Goal: Information Seeking & Learning: Learn about a topic

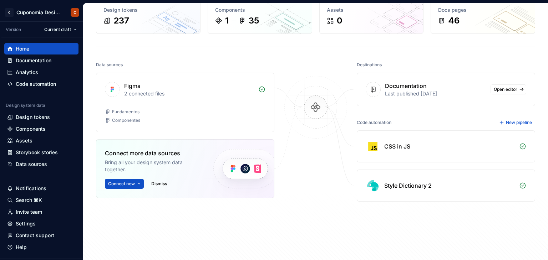
scroll to position [71, 0]
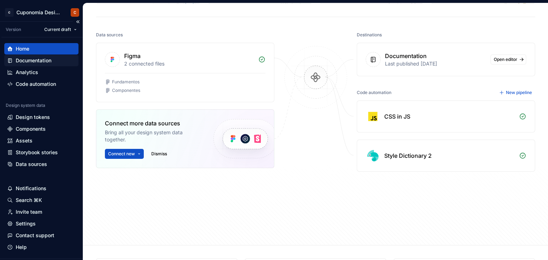
click at [54, 63] on div "Documentation" at bounding box center [41, 60] width 68 height 7
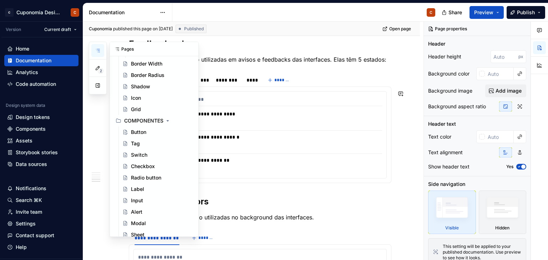
scroll to position [428, 0]
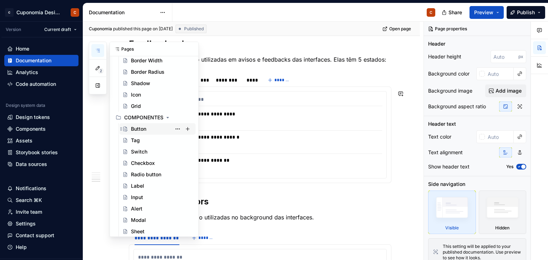
click at [148, 130] on div "Button" at bounding box center [162, 129] width 62 height 10
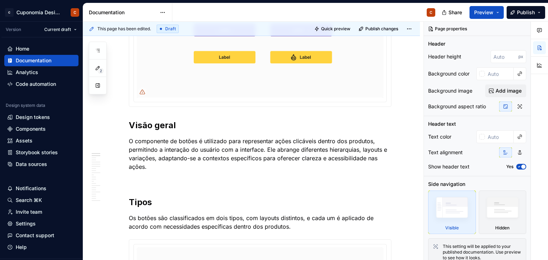
scroll to position [178, 0]
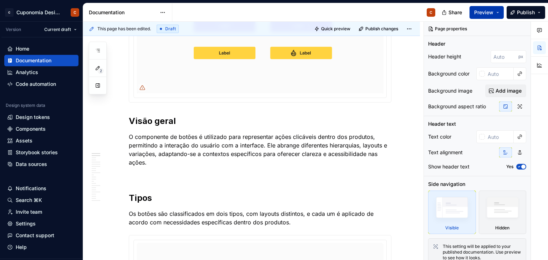
click at [481, 14] on span "Preview" at bounding box center [483, 12] width 19 height 7
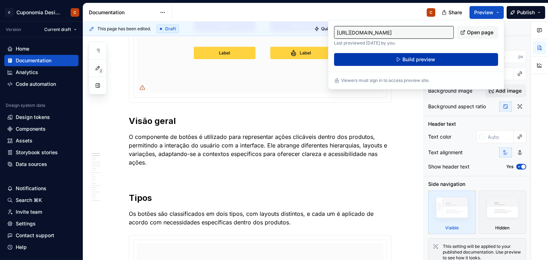
click at [442, 54] on button "Build preview" at bounding box center [416, 59] width 164 height 13
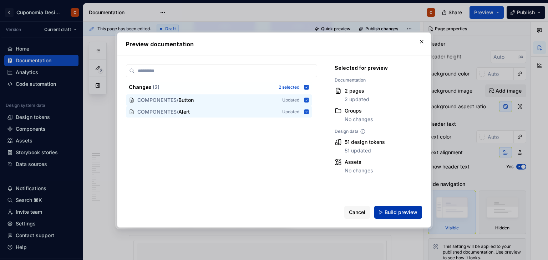
click at [400, 214] on span "Build preview" at bounding box center [400, 212] width 33 height 7
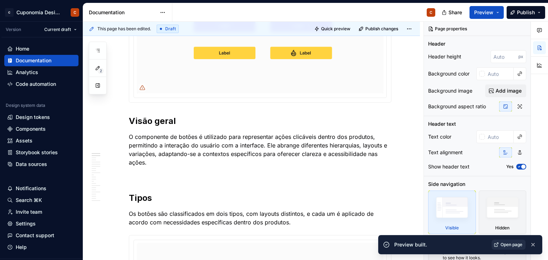
click at [517, 249] on link "Open page" at bounding box center [508, 245] width 34 height 10
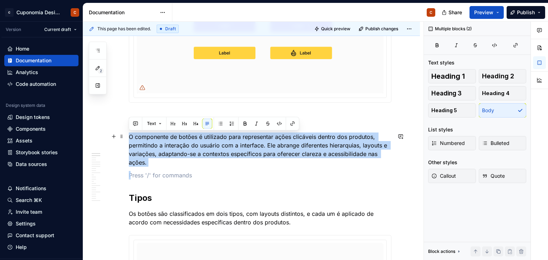
drag, startPoint x: 159, startPoint y: 167, endPoint x: 130, endPoint y: 137, distance: 41.6
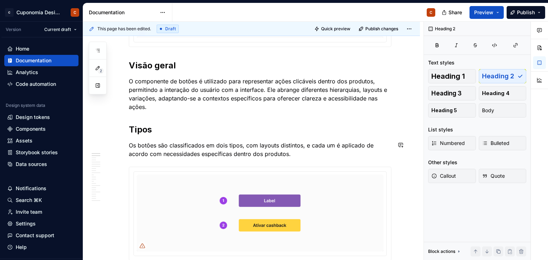
scroll to position [250, 0]
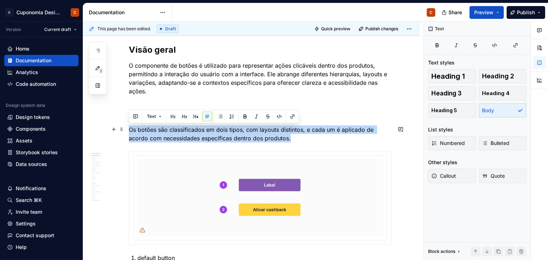
drag, startPoint x: 294, startPoint y: 138, endPoint x: 130, endPoint y: 128, distance: 164.3
click at [130, 128] on p "Os botões são classificados em dois tipos, com layouts distintos, e cada um é a…" at bounding box center [260, 134] width 262 height 17
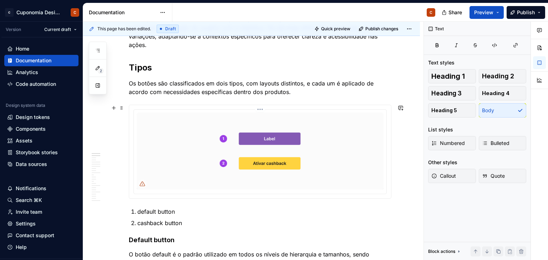
scroll to position [321, 0]
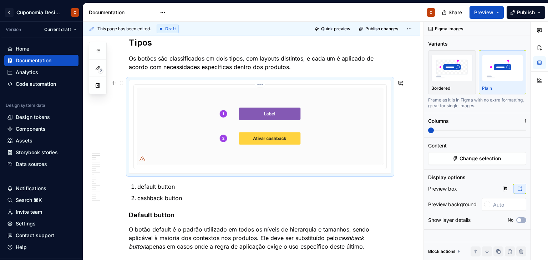
click at [252, 127] on img at bounding box center [260, 126] width 247 height 77
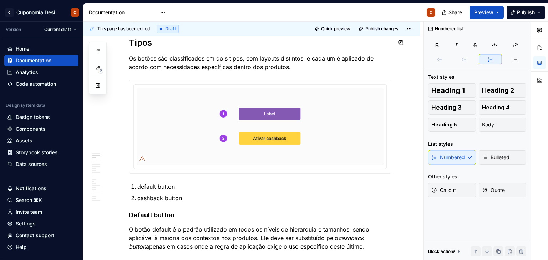
type textarea "*"
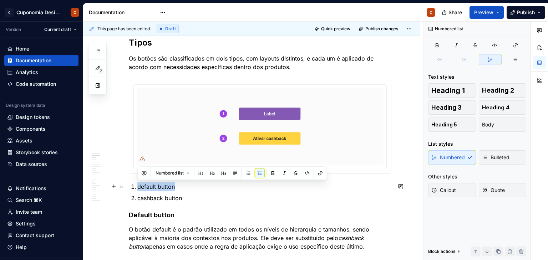
drag, startPoint x: 186, startPoint y: 187, endPoint x: 138, endPoint y: 187, distance: 47.8
click at [138, 187] on p "default button" at bounding box center [264, 187] width 254 height 9
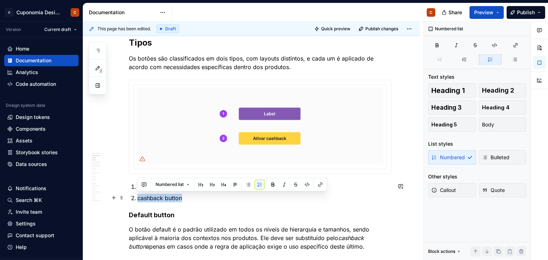
drag, startPoint x: 185, startPoint y: 199, endPoint x: 138, endPoint y: 200, distance: 47.4
click at [138, 200] on p "cashback button" at bounding box center [264, 198] width 254 height 9
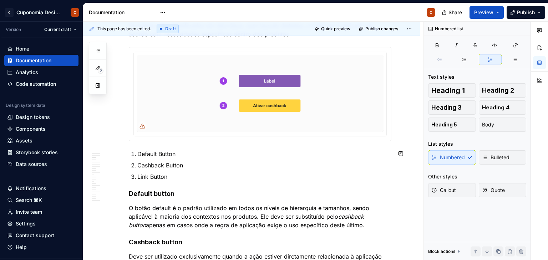
scroll to position [357, 0]
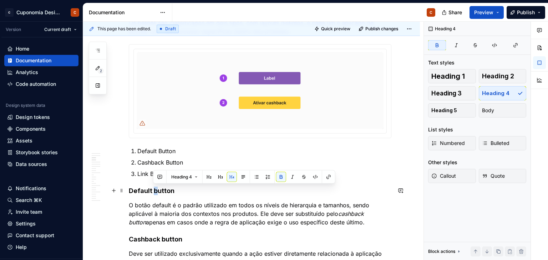
click at [154, 189] on strong "Default button" at bounding box center [152, 190] width 46 height 7
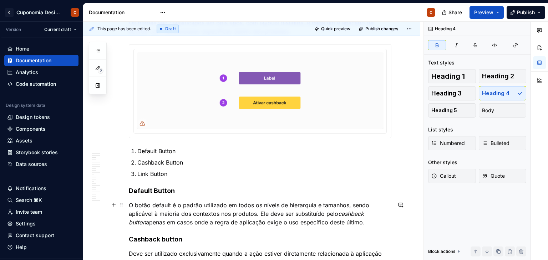
click at [242, 204] on p "O botão default é o padrão utilizado em todos os níveis de hierarquia e tamanho…" at bounding box center [260, 214] width 262 height 26
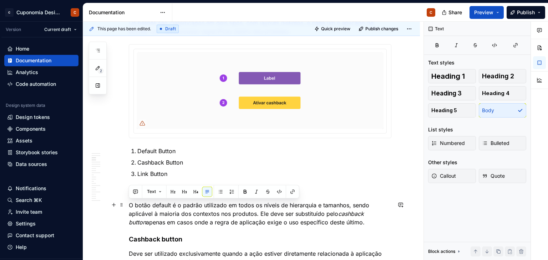
drag, startPoint x: 361, startPoint y: 223, endPoint x: 127, endPoint y: 206, distance: 234.8
drag, startPoint x: 171, startPoint y: 204, endPoint x: 134, endPoint y: 203, distance: 36.7
click at [134, 203] on p "O botão default é o padrão utilizado em todos os níveis de hierarquia e tamanho…" at bounding box center [260, 214] width 262 height 26
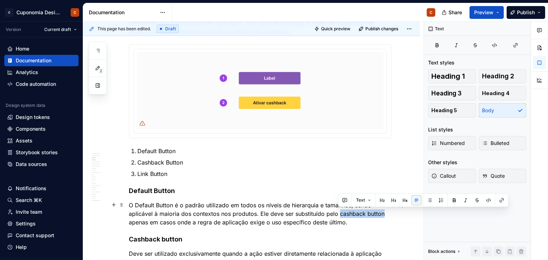
drag, startPoint x: 338, startPoint y: 214, endPoint x: 383, endPoint y: 215, distance: 45.3
click at [383, 215] on p "O Default Button é o padrão utilizado em todos os níveis de hierarquia e tamanh…" at bounding box center [260, 214] width 262 height 26
drag, startPoint x: 339, startPoint y: 215, endPoint x: 384, endPoint y: 216, distance: 45.3
click at [384, 216] on p "O Default Button é o padrão utilizado em todos os níveis de hierarquia e tamanh…" at bounding box center [260, 214] width 262 height 26
click at [464, 201] on button "button" at bounding box center [465, 200] width 10 height 10
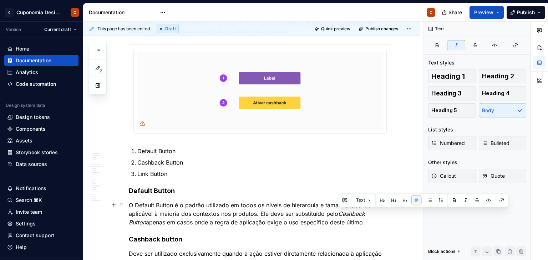
click at [195, 219] on p "O Default Button é o padrão utilizado em todos os níveis de hierarquia e tamanh…" at bounding box center [260, 214] width 262 height 26
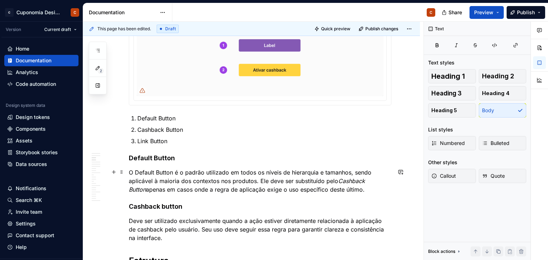
scroll to position [392, 0]
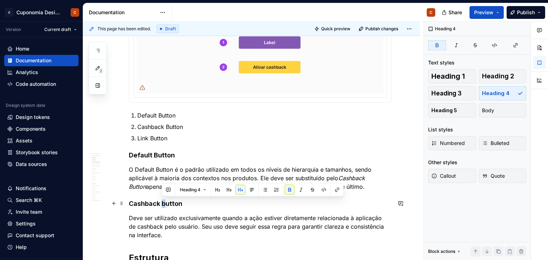
click at [163, 203] on strong "Cashback button" at bounding box center [155, 203] width 53 height 7
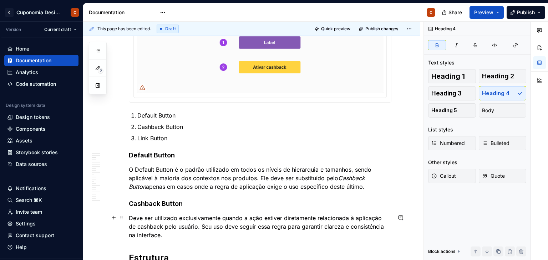
click at [186, 229] on p "Deve ser utilizado exclusivamente quando a ação estiver diretamente relacionada…" at bounding box center [260, 227] width 262 height 26
click at [163, 231] on p "Deve ser utilizado exclusivamente quando a ação estiver diretamente relacionada…" at bounding box center [260, 227] width 262 height 26
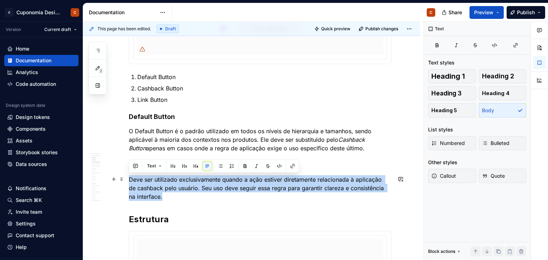
drag, startPoint x: 161, startPoint y: 234, endPoint x: 130, endPoint y: 178, distance: 64.2
click at [130, 178] on p "Deve ser utilizado exclusivamente quando a ação estiver diretamente relacionada…" at bounding box center [260, 188] width 262 height 26
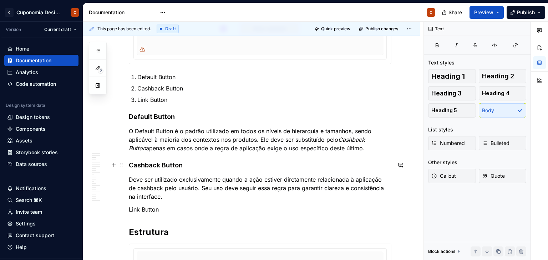
click at [177, 162] on strong "Cashback Button" at bounding box center [156, 165] width 54 height 7
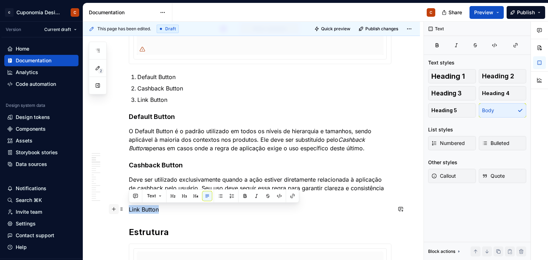
drag, startPoint x: 165, startPoint y: 209, endPoint x: 114, endPoint y: 208, distance: 51.7
click at [493, 90] on span "Heading 4" at bounding box center [495, 93] width 27 height 7
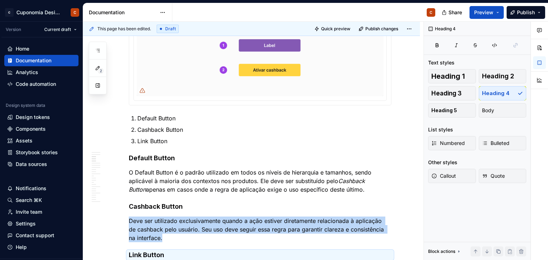
scroll to position [395, 0]
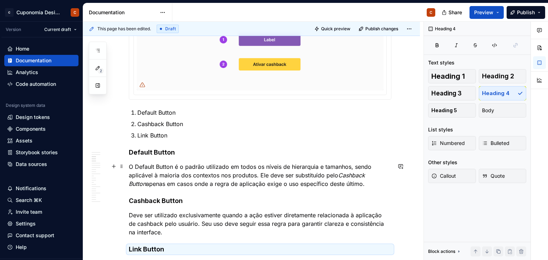
click at [170, 166] on p "O Default Button é o padrão utilizado em todos os níveis de hierarquia e tamanh…" at bounding box center [260, 176] width 262 height 26
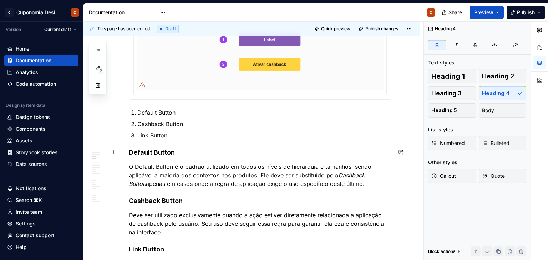
click at [176, 149] on h4 "Default Button" at bounding box center [260, 152] width 262 height 9
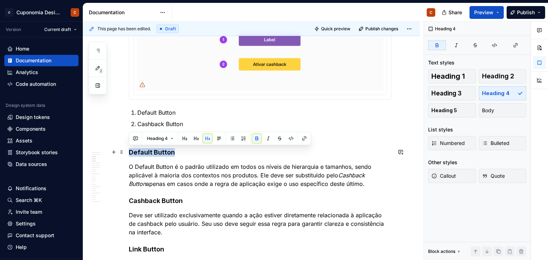
drag, startPoint x: 178, startPoint y: 151, endPoint x: 129, endPoint y: 149, distance: 48.9
click at [129, 149] on h4 "Default Button" at bounding box center [260, 152] width 262 height 9
click at [197, 141] on button "button" at bounding box center [196, 139] width 10 height 10
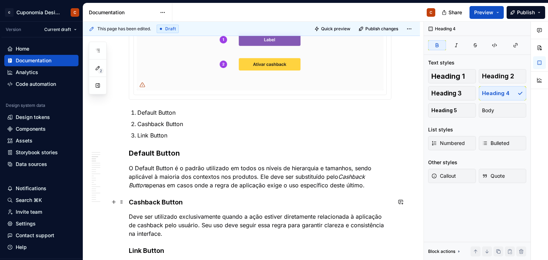
click at [185, 205] on h4 "Cashback Button" at bounding box center [260, 202] width 262 height 9
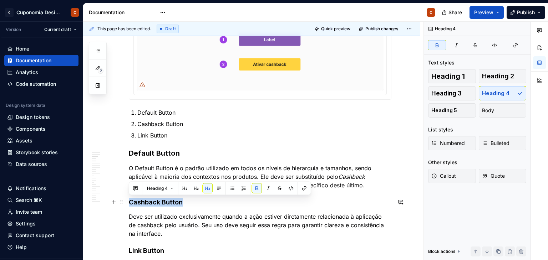
drag, startPoint x: 185, startPoint y: 205, endPoint x: 128, endPoint y: 205, distance: 57.1
click at [199, 189] on button "button" at bounding box center [196, 189] width 10 height 10
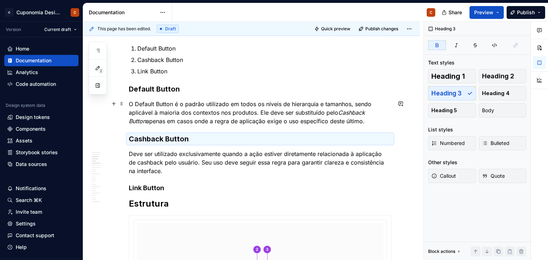
scroll to position [466, 0]
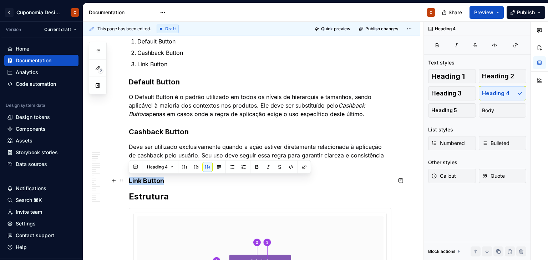
drag, startPoint x: 179, startPoint y: 181, endPoint x: 128, endPoint y: 180, distance: 51.0
click at [129, 180] on h4 "Link Button" at bounding box center [260, 181] width 262 height 9
click at [195, 167] on button "button" at bounding box center [196, 167] width 10 height 10
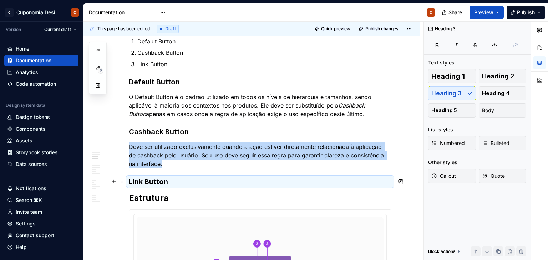
click at [180, 183] on h3 "Link Button" at bounding box center [260, 182] width 262 height 10
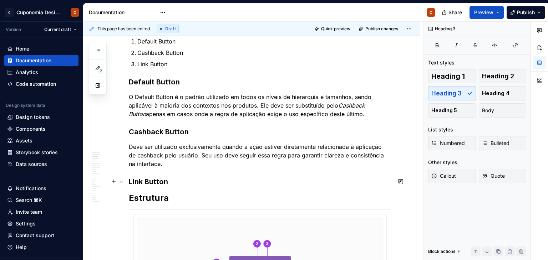
click at [180, 183] on h3 "Link Button" at bounding box center [260, 182] width 262 height 10
click at [230, 177] on h3 "Link Button" at bounding box center [260, 182] width 262 height 10
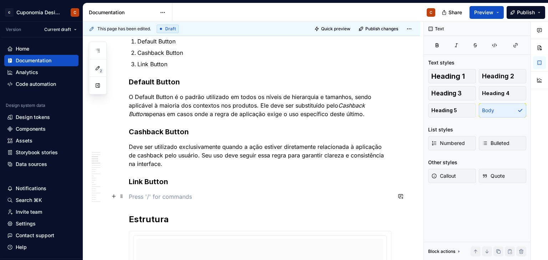
click at [208, 195] on p at bounding box center [260, 197] width 262 height 9
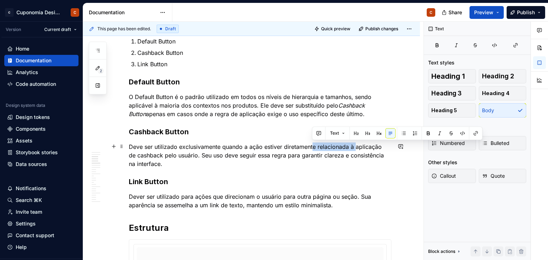
drag, startPoint x: 311, startPoint y: 148, endPoint x: 356, endPoint y: 150, distance: 44.6
click at [356, 150] on p "Deve ser utilizado exclusivamente quando a ação estiver diretamente relacionada…" at bounding box center [260, 156] width 262 height 26
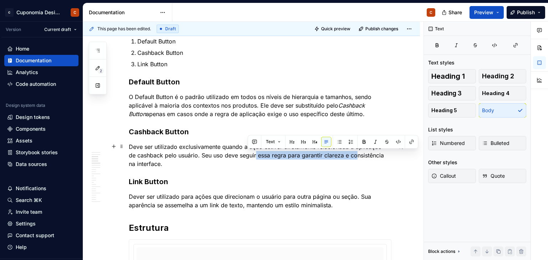
drag, startPoint x: 247, startPoint y: 157, endPoint x: 348, endPoint y: 157, distance: 101.3
click at [348, 157] on p "Deve ser utilizado exclusivamente quando a ação estiver diretamente relacionada…" at bounding box center [260, 156] width 262 height 26
click at [199, 156] on p "Deve ser utilizado exclusivamente quando a ação estiver diretamente relacionada…" at bounding box center [260, 156] width 262 height 26
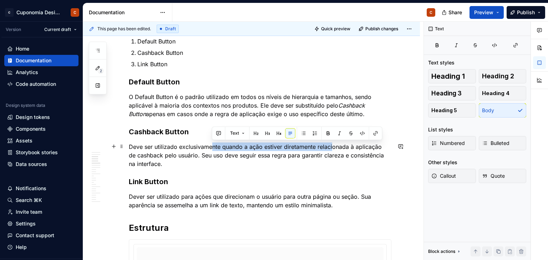
drag, startPoint x: 211, startPoint y: 147, endPoint x: 332, endPoint y: 146, distance: 121.2
click at [332, 146] on p "Deve ser utilizado exclusivamente quando a ação estiver diretamente relacionada…" at bounding box center [260, 156] width 262 height 26
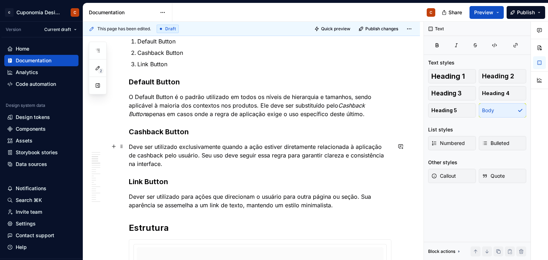
click at [381, 145] on p "Deve ser utilizado exclusivamente quando a ação estiver diretamente relacionada…" at bounding box center [260, 156] width 262 height 26
click at [380, 144] on p "Deve ser utilizado exclusivamente quando a ação estiver diretamente relacionada…" at bounding box center [260, 156] width 262 height 26
click at [286, 160] on p "Deve ser utilizado exclusivamente quando a ação estiver diretamente relacionada…" at bounding box center [260, 156] width 262 height 26
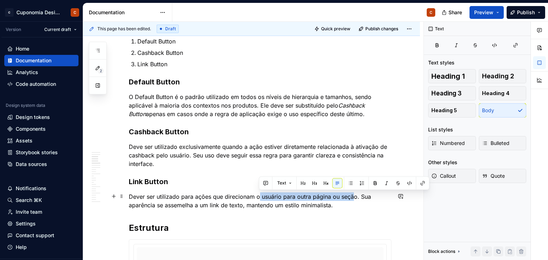
drag, startPoint x: 258, startPoint y: 196, endPoint x: 354, endPoint y: 194, distance: 95.6
click at [354, 194] on p "Dever ser utilizado para ações que direcionam o usuário para outra página ou se…" at bounding box center [260, 201] width 262 height 17
click at [249, 204] on p "Dever ser utilizado para ações que direcionam o usuário para outra página ou se…" at bounding box center [260, 201] width 262 height 17
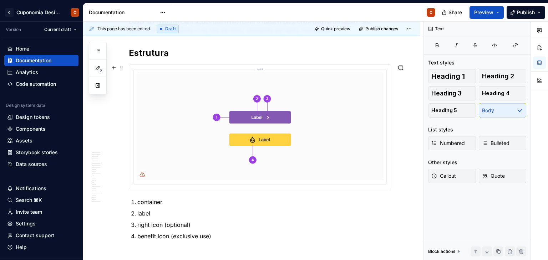
scroll to position [645, 0]
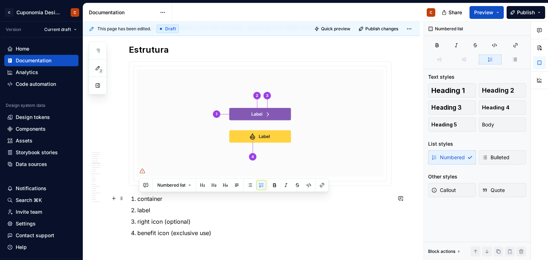
drag, startPoint x: 175, startPoint y: 194, endPoint x: 140, endPoint y: 196, distance: 35.0
click at [140, 196] on p "container" at bounding box center [264, 199] width 254 height 9
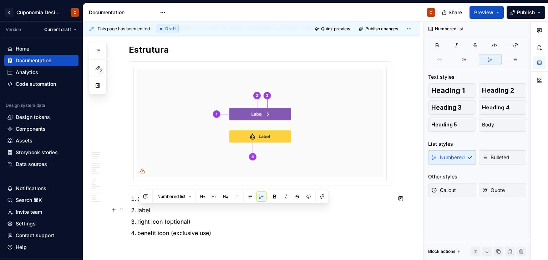
drag, startPoint x: 155, startPoint y: 209, endPoint x: 139, endPoint y: 208, distance: 16.8
click at [139, 208] on p "label" at bounding box center [264, 210] width 254 height 9
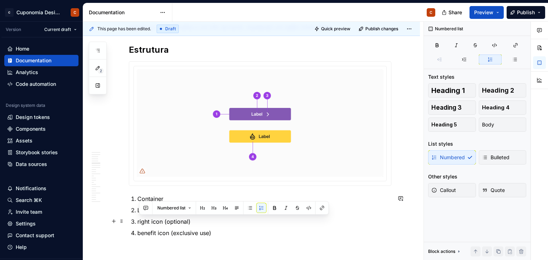
drag, startPoint x: 195, startPoint y: 219, endPoint x: 138, endPoint y: 224, distance: 57.3
click at [138, 224] on p "right icon (optional)" at bounding box center [264, 222] width 254 height 9
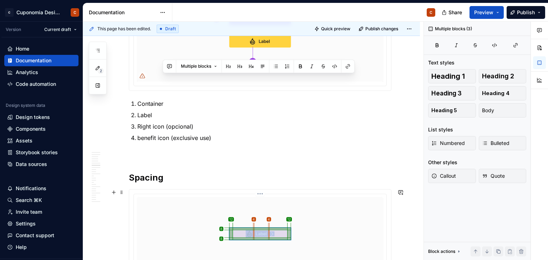
scroll to position [798, 0]
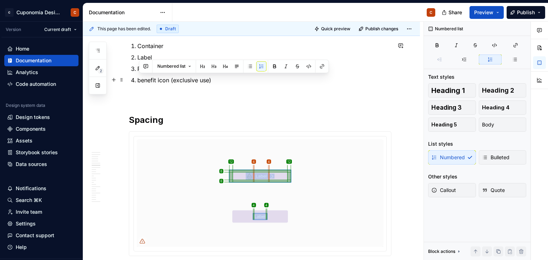
drag, startPoint x: 230, startPoint y: 232, endPoint x: 140, endPoint y: 79, distance: 177.4
click at [140, 79] on p "benefit icon (exclusive use)" at bounding box center [264, 80] width 254 height 9
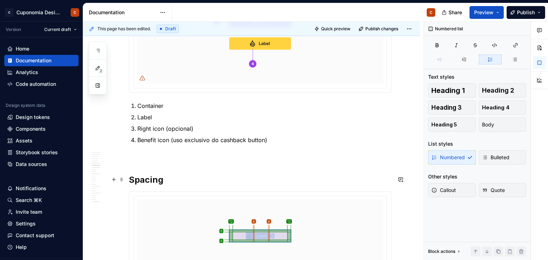
scroll to position [726, 0]
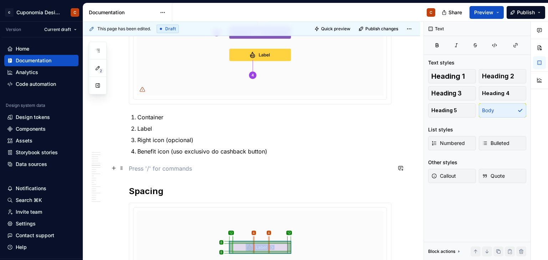
click at [173, 169] on p at bounding box center [260, 168] width 262 height 9
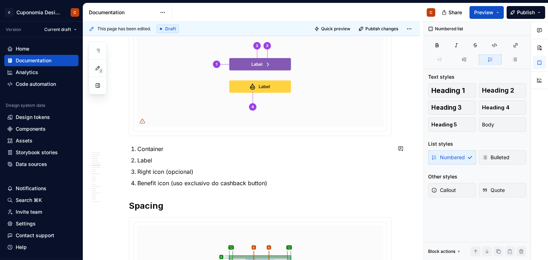
scroll to position [691, 0]
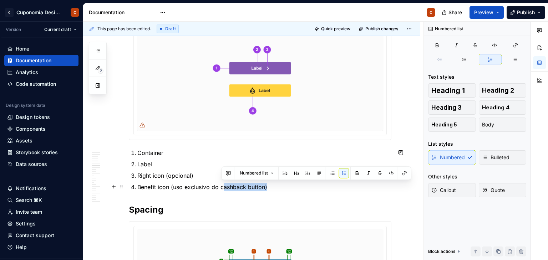
drag, startPoint x: 222, startPoint y: 186, endPoint x: 266, endPoint y: 189, distance: 44.0
click at [266, 189] on p "Benefit icon (uso exclusivo do cashback button)" at bounding box center [264, 187] width 254 height 9
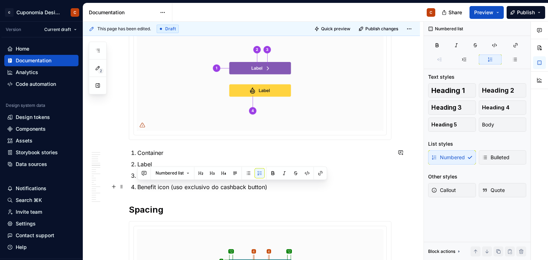
drag, startPoint x: 287, startPoint y: 188, endPoint x: 139, endPoint y: 180, distance: 147.5
click at [139, 180] on ol "Container Label Right icon (opcional) Benefit icon (uso exclusivo do cashback b…" at bounding box center [264, 170] width 254 height 43
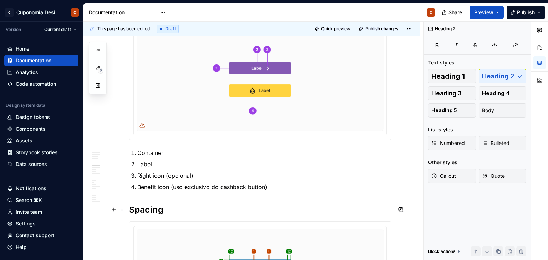
click at [234, 204] on h2 "Spacing" at bounding box center [260, 209] width 262 height 11
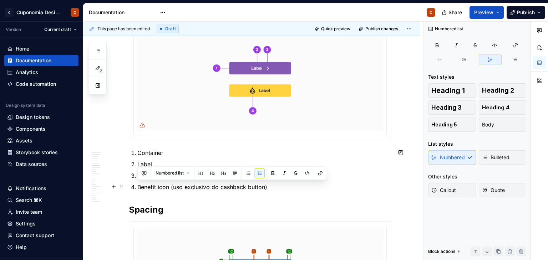
drag, startPoint x: 282, startPoint y: 190, endPoint x: 140, endPoint y: 181, distance: 142.9
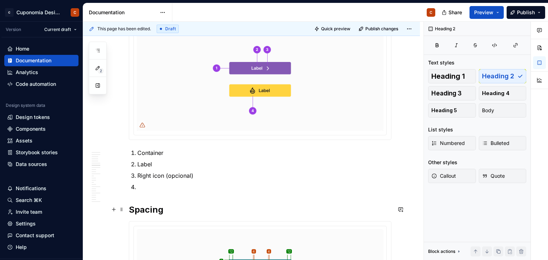
click at [210, 206] on h2 "Spacing" at bounding box center [260, 209] width 262 height 11
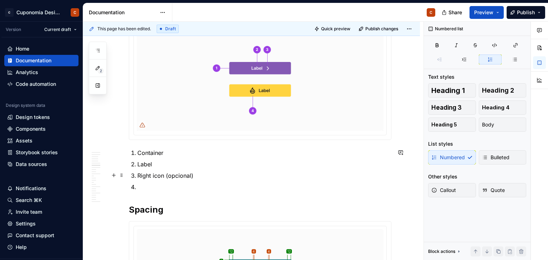
click at [138, 172] on p "Right icon (opcional)" at bounding box center [264, 176] width 254 height 9
click at [145, 185] on p at bounding box center [264, 187] width 254 height 9
click at [138, 173] on p "Right icon (opcional)" at bounding box center [264, 176] width 254 height 9
click at [138, 162] on p "Label" at bounding box center [264, 164] width 254 height 9
click at [140, 150] on p "Container" at bounding box center [264, 153] width 254 height 9
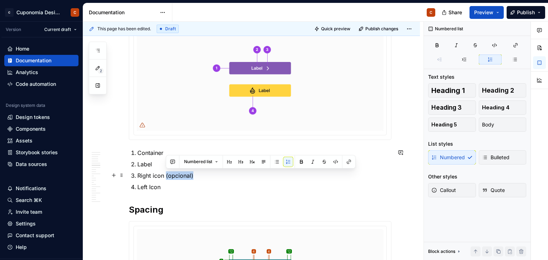
drag, startPoint x: 166, startPoint y: 176, endPoint x: 195, endPoint y: 176, distance: 29.2
click at [195, 176] on p "Right icon (opcional)" at bounding box center [264, 176] width 254 height 9
copy p "(opcional)"
click at [173, 184] on p "Left Icon" at bounding box center [264, 187] width 254 height 9
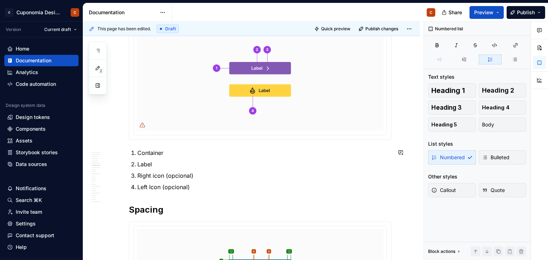
click at [209, 185] on p "Left Icon (opcional)" at bounding box center [264, 187] width 254 height 9
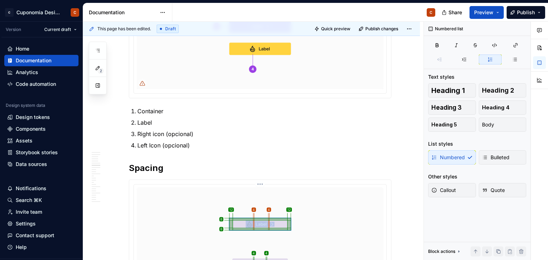
scroll to position [726, 0]
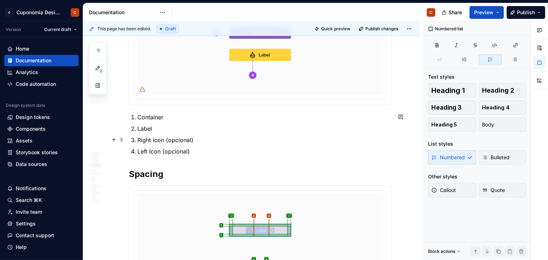
click at [219, 139] on p "Right icon (opcional)" at bounding box center [264, 140] width 254 height 9
click at [213, 148] on p "Left Icon (opcional)" at bounding box center [264, 151] width 254 height 9
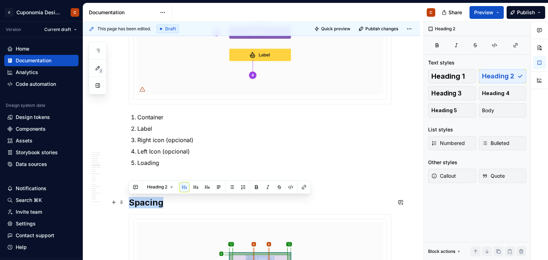
drag, startPoint x: 170, startPoint y: 204, endPoint x: 129, endPoint y: 203, distance: 41.0
click at [129, 203] on h2 "Spacing" at bounding box center [260, 202] width 262 height 11
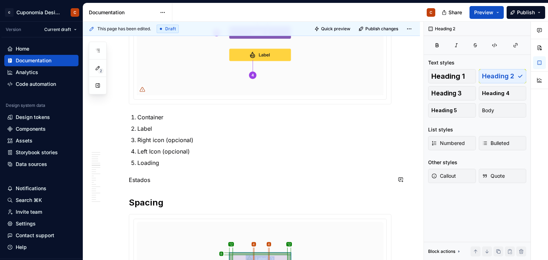
click at [150, 177] on p "Estados" at bounding box center [260, 180] width 262 height 9
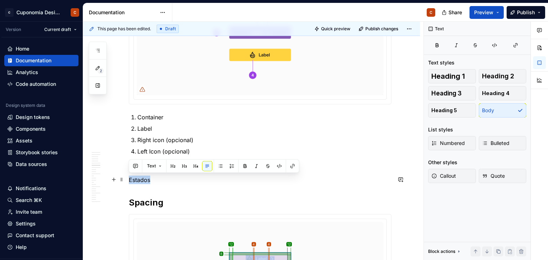
drag, startPoint x: 150, startPoint y: 177, endPoint x: 127, endPoint y: 177, distance: 23.2
click at [168, 164] on button "button" at bounding box center [173, 166] width 10 height 10
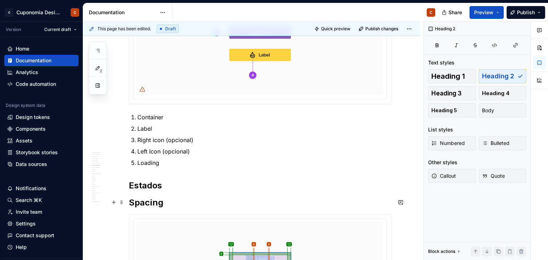
click at [184, 200] on h2 "Spacing" at bounding box center [260, 202] width 262 height 11
click at [195, 186] on h2 "Estados" at bounding box center [260, 185] width 262 height 11
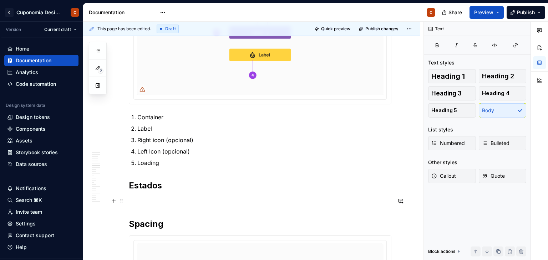
click at [131, 203] on p at bounding box center [260, 201] width 262 height 9
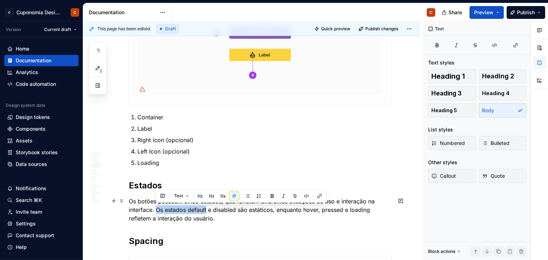
drag, startPoint x: 157, startPoint y: 209, endPoint x: 206, endPoint y: 213, distance: 50.0
click at [206, 213] on p "Os botões possuem cinco estados, que refletem diferentes situações de uso e int…" at bounding box center [260, 210] width 262 height 26
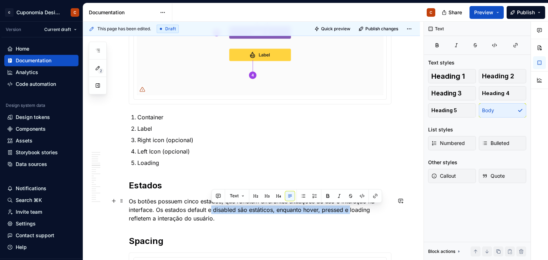
drag, startPoint x: 211, startPoint y: 210, endPoint x: 349, endPoint y: 209, distance: 138.4
click at [349, 209] on p "Os botões possuem cinco estados, que refletem diferentes situações de uso e int…" at bounding box center [260, 210] width 262 height 26
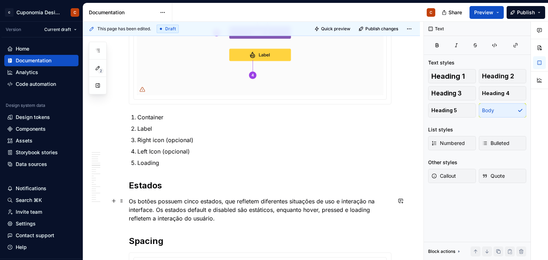
click at [278, 218] on p "Os botões possuem cinco estados, que refletem diferentes situações de uso e int…" at bounding box center [260, 210] width 262 height 26
click at [237, 198] on p "Os botões possuem cinco estados, que refletem diferentes situações de uso e int…" at bounding box center [260, 210] width 262 height 26
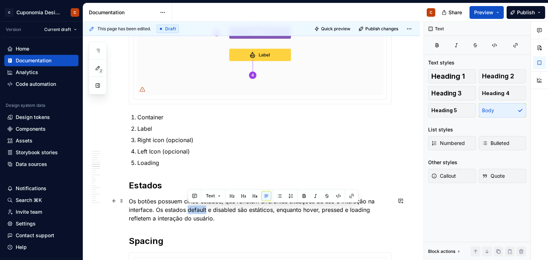
drag, startPoint x: 187, startPoint y: 210, endPoint x: 205, endPoint y: 208, distance: 18.3
click at [205, 208] on p "Os botões possuem cinco estados, que refletem diferentes situações de uso e int…" at bounding box center [260, 210] width 262 height 26
click at [305, 196] on button "button" at bounding box center [304, 196] width 10 height 10
drag, startPoint x: 214, startPoint y: 209, endPoint x: 236, endPoint y: 209, distance: 22.1
click at [236, 209] on p "Os botões possuem cinco estados, que refletem diferentes situações de uso e int…" at bounding box center [260, 210] width 262 height 26
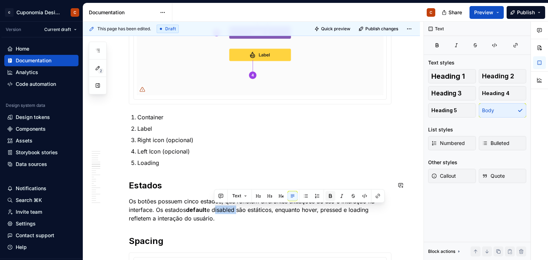
click at [328, 195] on button "button" at bounding box center [330, 196] width 10 height 10
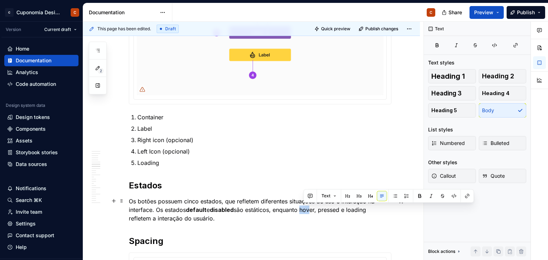
drag, startPoint x: 303, startPoint y: 209, endPoint x: 311, endPoint y: 210, distance: 7.5
click at [311, 210] on p "Os botões possuem cinco estados, que refletem diferentes situações de uso e int…" at bounding box center [260, 210] width 262 height 26
click at [308, 210] on p "Os botões possuem cinco estados, que refletem diferentes situações de uso e int…" at bounding box center [260, 210] width 262 height 26
drag, startPoint x: 306, startPoint y: 209, endPoint x: 320, endPoint y: 209, distance: 13.9
click at [320, 209] on p "Os botões possuem cinco estados, que refletem diferentes situações de uso e int…" at bounding box center [260, 210] width 262 height 26
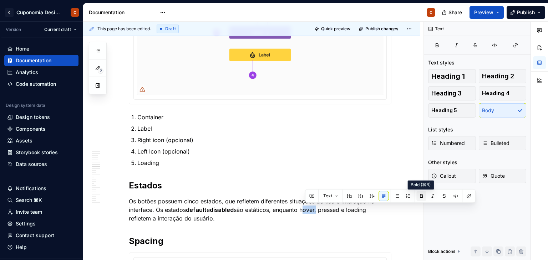
click at [422, 194] on button "button" at bounding box center [421, 196] width 10 height 10
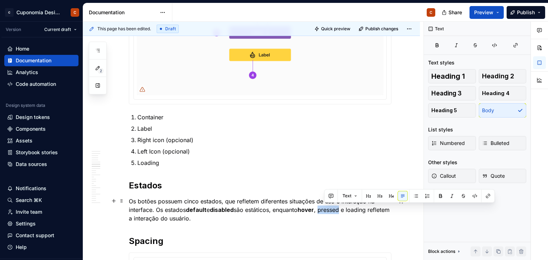
drag, startPoint x: 325, startPoint y: 210, endPoint x: 346, endPoint y: 210, distance: 20.7
click at [346, 210] on p "Os botões possuem cinco estados, que refletem diferentes situações de uso e int…" at bounding box center [260, 210] width 262 height 26
click at [436, 196] on button "button" at bounding box center [440, 196] width 10 height 10
drag, startPoint x: 354, startPoint y: 209, endPoint x: 368, endPoint y: 209, distance: 14.3
click at [368, 209] on p "Os botões possuem cinco estados, que refletem diferentes situações de uso e int…" at bounding box center [260, 210] width 262 height 26
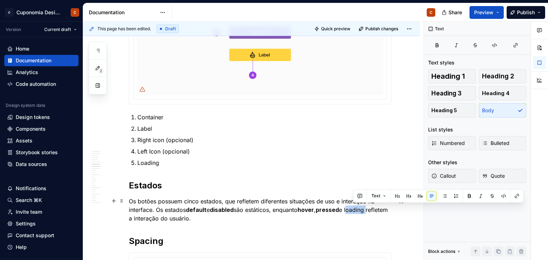
drag, startPoint x: 353, startPoint y: 209, endPoint x: 372, endPoint y: 209, distance: 19.6
click at [372, 209] on p "Os botões possuem cinco estados, que refletem diferentes situações de uso e int…" at bounding box center [260, 210] width 262 height 26
click at [466, 195] on button "button" at bounding box center [469, 196] width 10 height 10
click at [191, 209] on strong "default" at bounding box center [196, 209] width 21 height 7
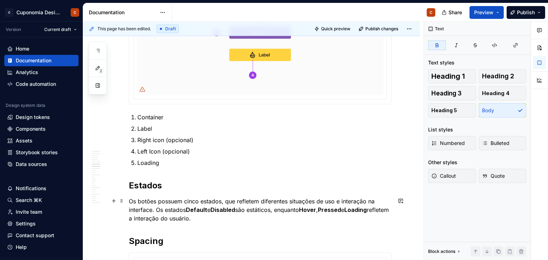
click at [217, 220] on p "Os botões possuem cinco estados, que refletem diferentes situações de uso e int…" at bounding box center [260, 210] width 262 height 26
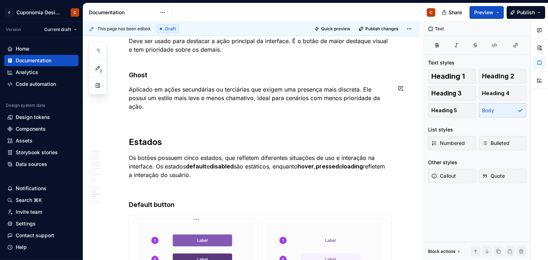
scroll to position [2188, 0]
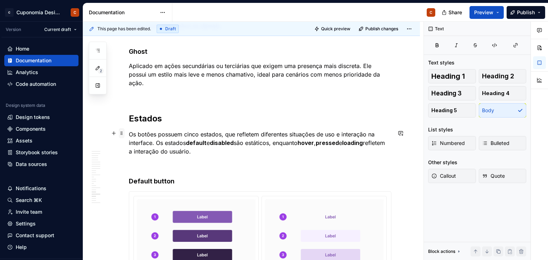
click at [122, 132] on span at bounding box center [122, 133] width 6 height 10
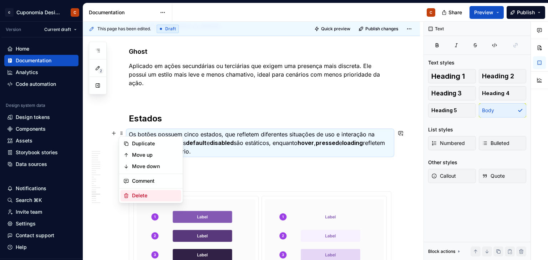
click at [149, 193] on div "Delete" at bounding box center [155, 195] width 46 height 7
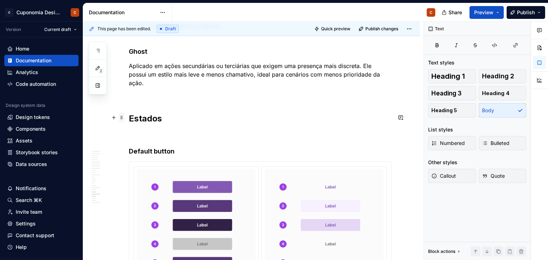
click at [120, 116] on span at bounding box center [122, 118] width 6 height 10
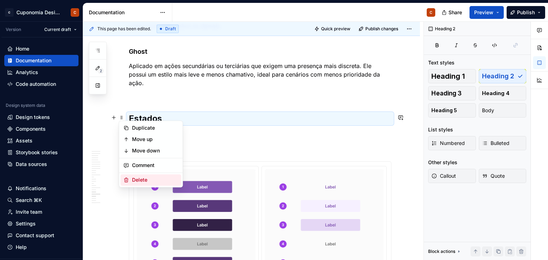
click at [142, 178] on div "Delete" at bounding box center [155, 180] width 46 height 7
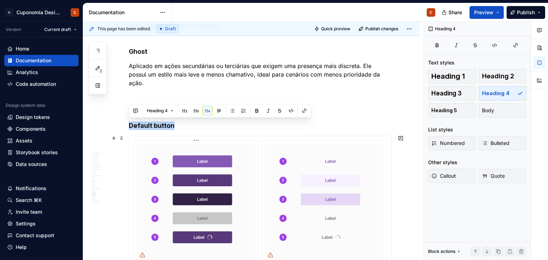
drag, startPoint x: 129, startPoint y: 124, endPoint x: 238, endPoint y: 216, distance: 143.0
click at [209, 125] on h4 "Default button" at bounding box center [260, 126] width 262 height 9
click at [121, 123] on span at bounding box center [122, 125] width 6 height 10
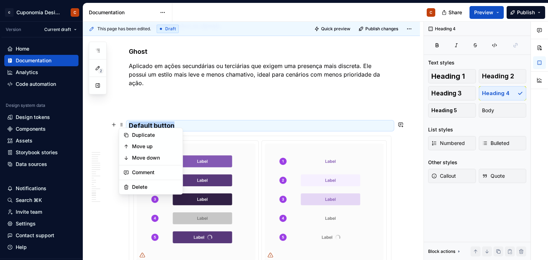
click at [260, 104] on p at bounding box center [260, 108] width 262 height 9
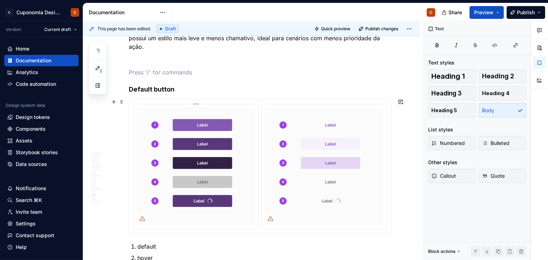
scroll to position [2224, 0]
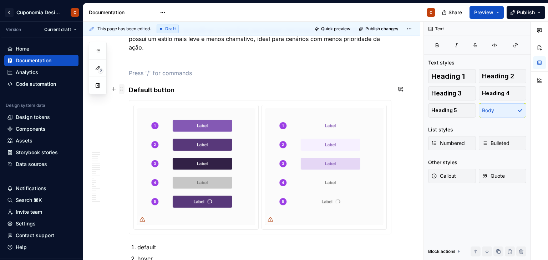
click at [122, 88] on span at bounding box center [122, 89] width 6 height 10
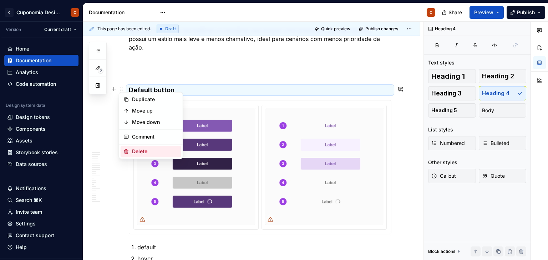
click at [147, 154] on div "Delete" at bounding box center [155, 151] width 46 height 7
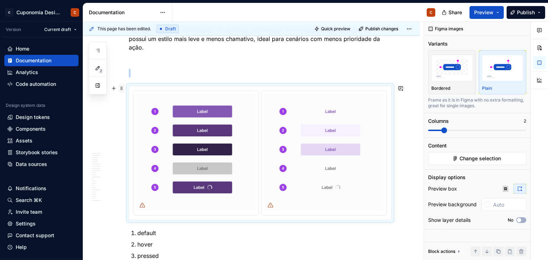
click at [121, 87] on span at bounding box center [122, 88] width 6 height 10
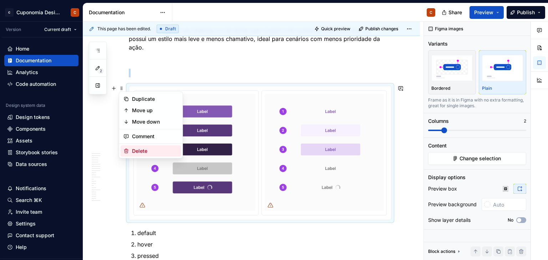
click at [144, 148] on div "Delete" at bounding box center [155, 151] width 46 height 7
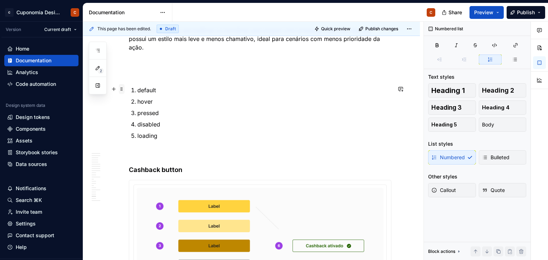
click at [122, 87] on span at bounding box center [122, 89] width 6 height 10
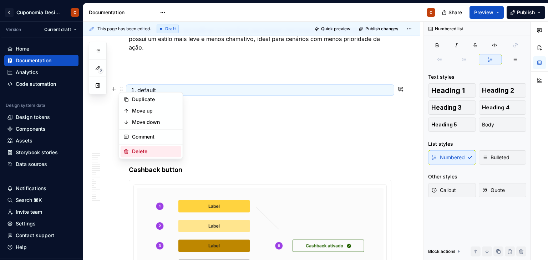
click at [140, 152] on div "Delete" at bounding box center [155, 151] width 46 height 7
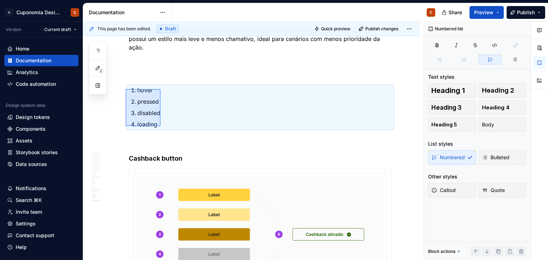
drag, startPoint x: 126, startPoint y: 89, endPoint x: 160, endPoint y: 127, distance: 51.2
click at [160, 127] on div "This page has been edited. Draft Quick preview Publish changes Button Edit head…" at bounding box center [253, 141] width 340 height 239
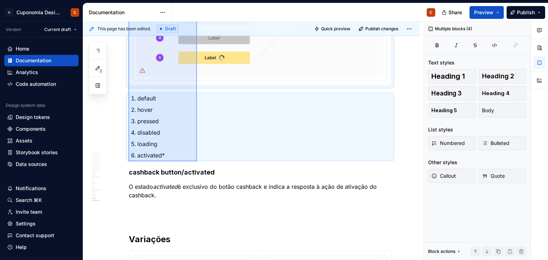
scroll to position [2412, 0]
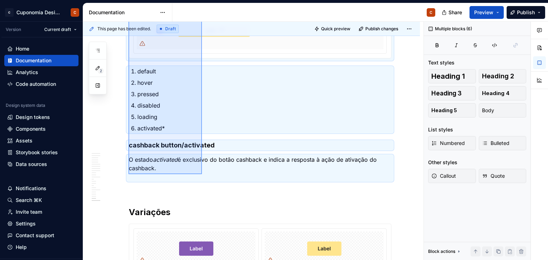
drag, startPoint x: 128, startPoint y: 88, endPoint x: 202, endPoint y: 174, distance: 113.6
click at [202, 174] on div "This page has been edited. Draft Quick preview Publish changes Button Edit head…" at bounding box center [253, 141] width 340 height 239
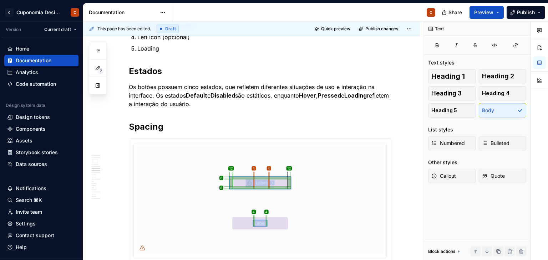
scroll to position [855, 0]
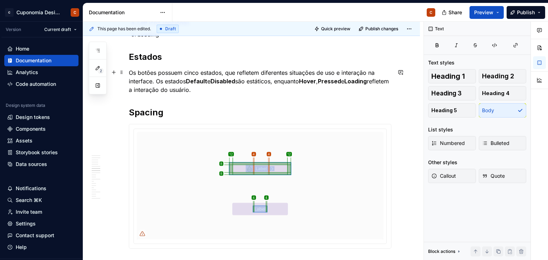
click at [255, 90] on p "Os botões possuem cinco estados, que refletem diferentes situações de uso e int…" at bounding box center [260, 81] width 262 height 26
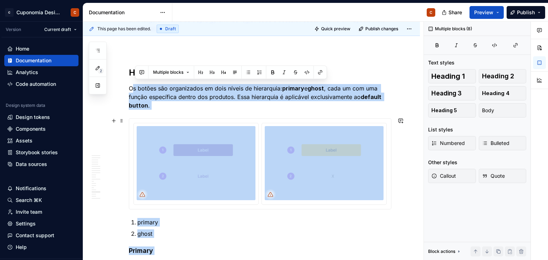
scroll to position [1925, 0]
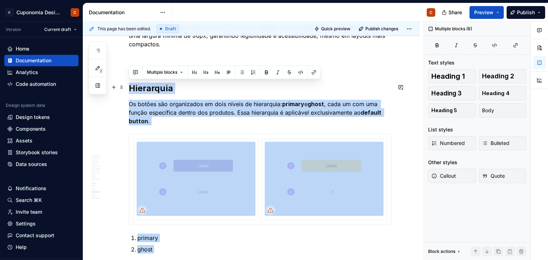
drag, startPoint x: 151, startPoint y: 168, endPoint x: 128, endPoint y: 88, distance: 82.4
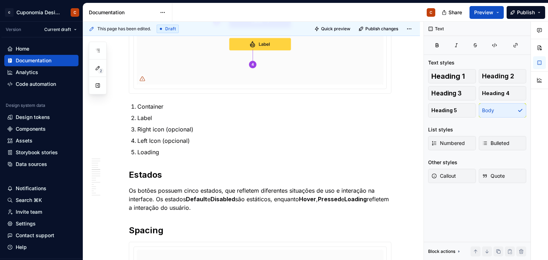
scroll to position [748, 0]
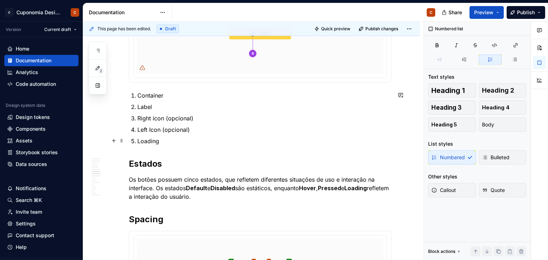
click at [175, 141] on p "Loading" at bounding box center [264, 141] width 254 height 9
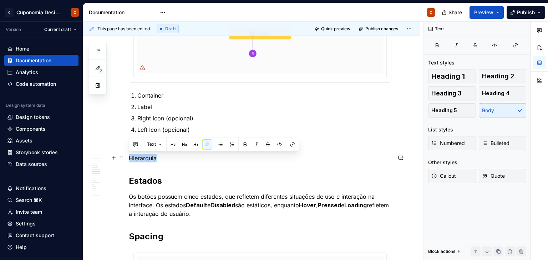
drag, startPoint x: 158, startPoint y: 162, endPoint x: 128, endPoint y: 161, distance: 30.3
click at [173, 147] on button "button" at bounding box center [173, 144] width 10 height 10
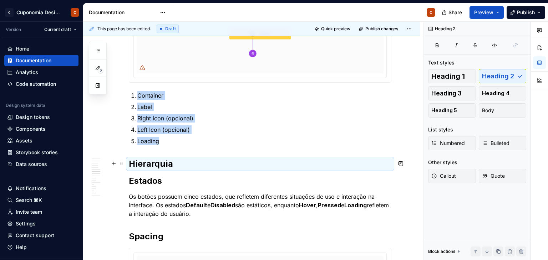
click at [186, 165] on h2 "Hierarquia" at bounding box center [260, 163] width 262 height 11
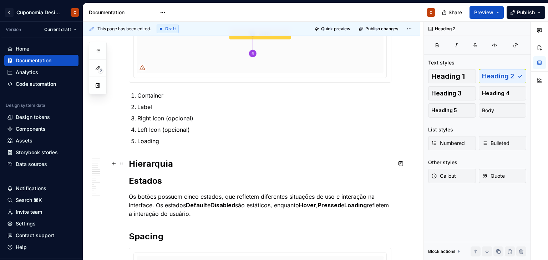
click at [186, 165] on h2 "Hierarquia" at bounding box center [260, 163] width 262 height 11
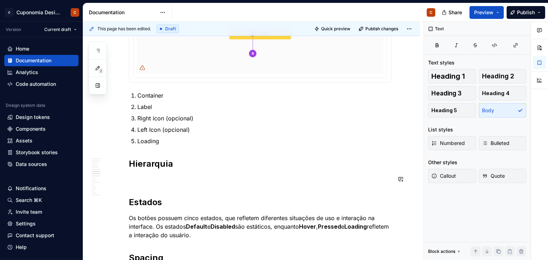
click at [151, 168] on h2 "Hierarquia" at bounding box center [260, 163] width 262 height 11
click at [151, 182] on p at bounding box center [260, 179] width 262 height 9
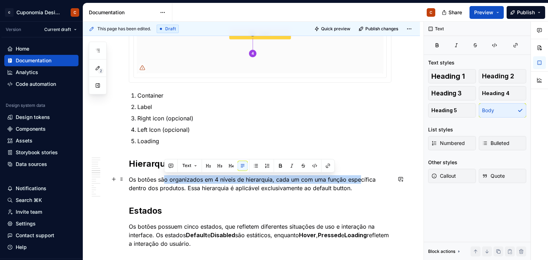
drag, startPoint x: 164, startPoint y: 180, endPoint x: 359, endPoint y: 179, distance: 195.0
click at [359, 179] on p "Os botões são organizados em 4 níveis de hierarquia, cada um com uma função esp…" at bounding box center [260, 183] width 262 height 17
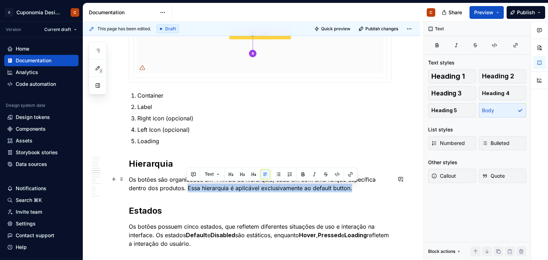
drag, startPoint x: 187, startPoint y: 186, endPoint x: 359, endPoint y: 184, distance: 171.5
click at [359, 184] on p "Os botões são organizados em 4 níveis de hierarquia, cada um com uma função esp…" at bounding box center [260, 183] width 262 height 17
click at [309, 189] on p "Os botões são organizados em 4 níveis de hierarquia, cada um com uma função esp…" at bounding box center [260, 183] width 262 height 17
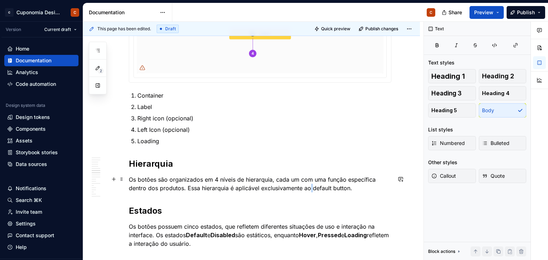
click at [311, 187] on p "Os botões são organizados em 4 níveis de hierarquia, cada um com uma função esp…" at bounding box center [260, 183] width 262 height 17
click at [312, 188] on p "Os botões são organizados em 4 níveis de hierarquia, cada um com uma função esp…" at bounding box center [260, 183] width 262 height 17
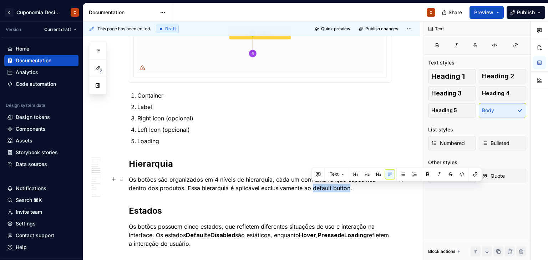
drag, startPoint x: 311, startPoint y: 187, endPoint x: 348, endPoint y: 189, distance: 37.5
click at [348, 189] on p "Os botões são organizados em 4 níveis de hierarquia, cada um com uma função esp…" at bounding box center [260, 183] width 262 height 17
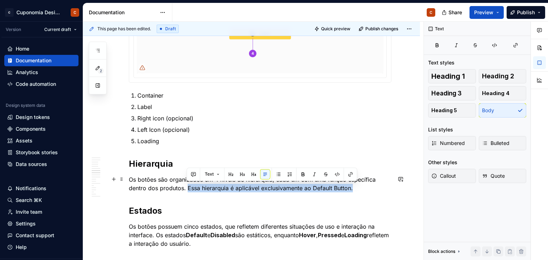
drag, startPoint x: 187, startPoint y: 186, endPoint x: 354, endPoint y: 188, distance: 167.6
click at [354, 188] on p "Os botões são organizados em 4 níveis de hierarquia, cada um com uma função esp…" at bounding box center [260, 183] width 262 height 17
click at [301, 176] on button "button" at bounding box center [303, 174] width 10 height 10
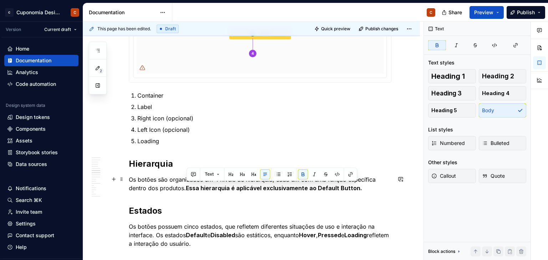
click at [375, 187] on p "Os botões são organizados em 4 níveis de hierarquia, cada um com uma função esp…" at bounding box center [260, 183] width 262 height 17
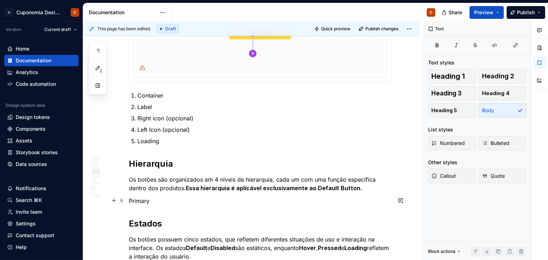
click at [221, 199] on p "Primary" at bounding box center [260, 201] width 262 height 9
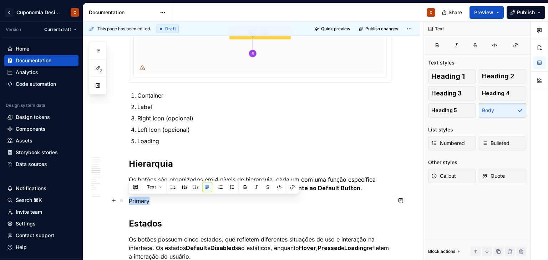
drag, startPoint x: 157, startPoint y: 201, endPoint x: 127, endPoint y: 201, distance: 29.6
click at [176, 187] on button "button" at bounding box center [173, 187] width 10 height 10
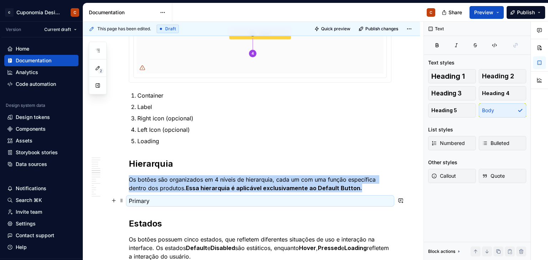
click at [156, 205] on p "Primary" at bounding box center [260, 201] width 262 height 9
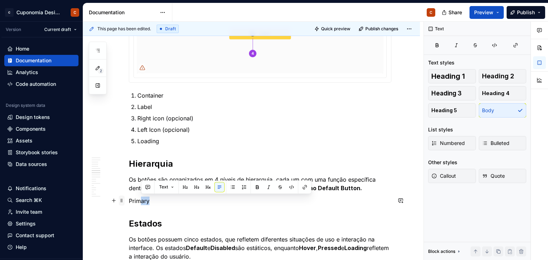
drag, startPoint x: 154, startPoint y: 203, endPoint x: 124, endPoint y: 201, distance: 30.4
click at [156, 199] on p "Primary" at bounding box center [260, 201] width 262 height 9
drag, startPoint x: 154, startPoint y: 201, endPoint x: 128, endPoint y: 200, distance: 26.4
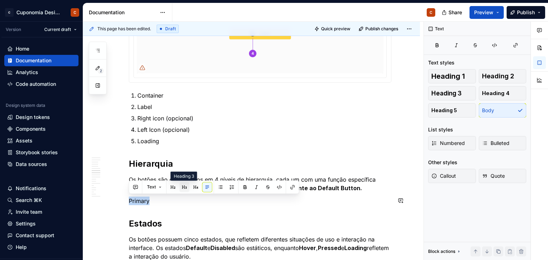
click at [184, 190] on button "button" at bounding box center [184, 187] width 10 height 10
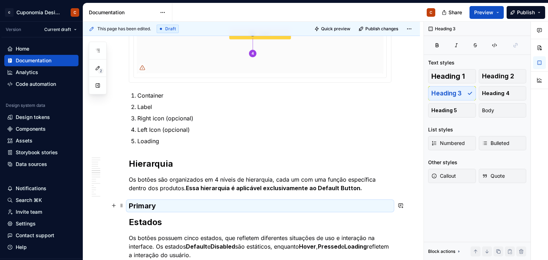
click at [167, 204] on h3 "Primary" at bounding box center [260, 206] width 262 height 10
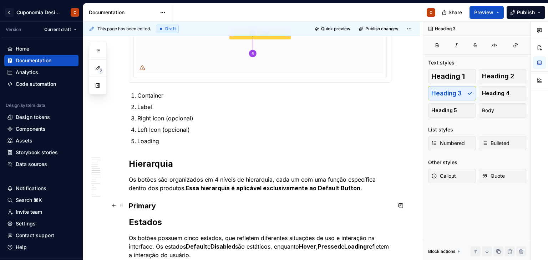
click at [167, 205] on h3 "Primary" at bounding box center [260, 206] width 262 height 10
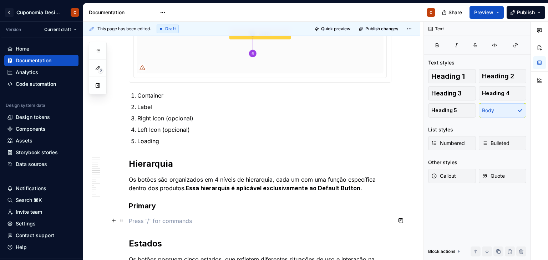
click at [150, 221] on p at bounding box center [260, 221] width 262 height 9
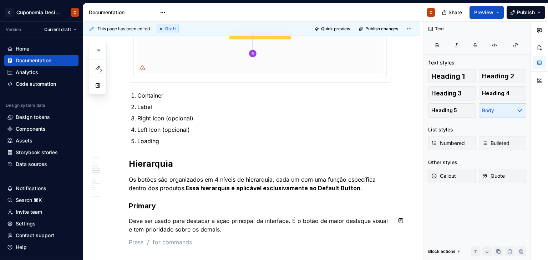
scroll to position [769, 0]
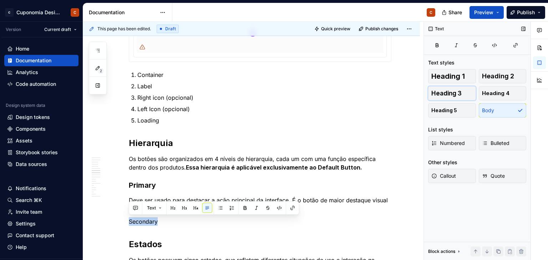
click at [464, 95] on button "Heading 3" at bounding box center [452, 93] width 48 height 14
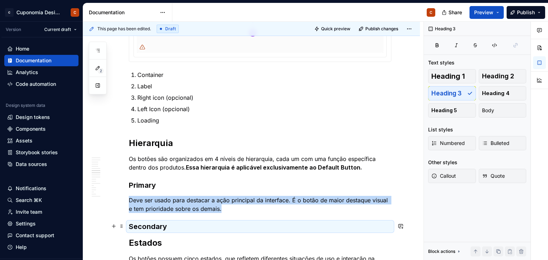
click at [183, 222] on h3 "Secondary" at bounding box center [260, 227] width 262 height 10
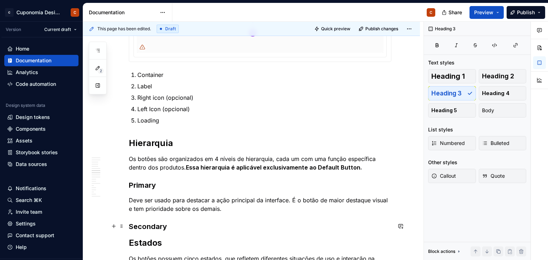
click at [183, 225] on h3 "Secondary" at bounding box center [260, 227] width 262 height 10
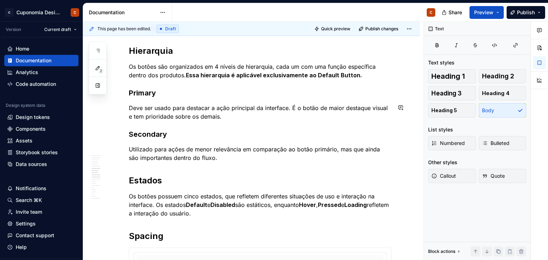
scroll to position [876, 0]
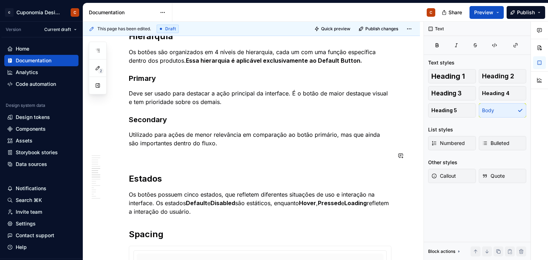
click at [180, 159] on p at bounding box center [260, 156] width 262 height 9
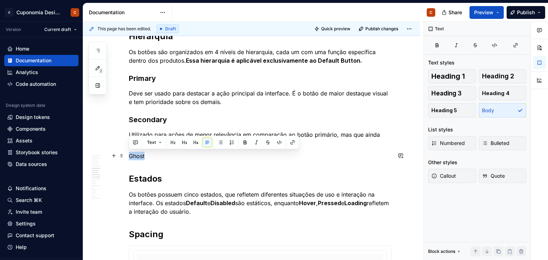
drag, startPoint x: 155, startPoint y: 153, endPoint x: 127, endPoint y: 155, distance: 28.9
click at [461, 95] on button "Heading 3" at bounding box center [452, 93] width 48 height 14
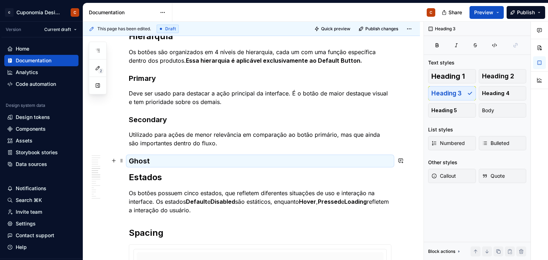
click at [234, 156] on h3 "Ghost" at bounding box center [260, 161] width 262 height 10
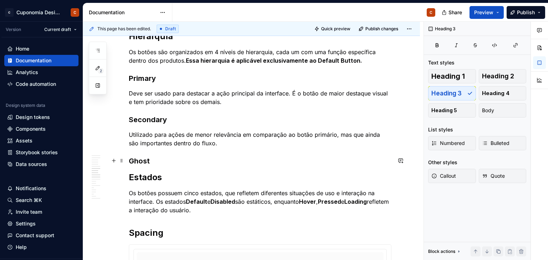
click at [234, 160] on h3 "Ghost" at bounding box center [260, 161] width 262 height 10
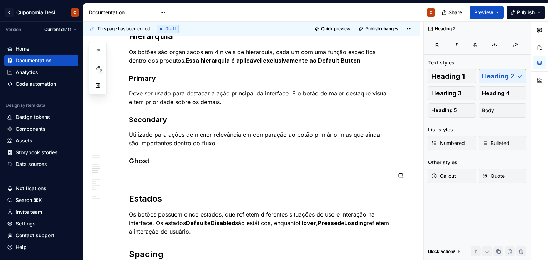
click at [193, 172] on p at bounding box center [260, 176] width 262 height 9
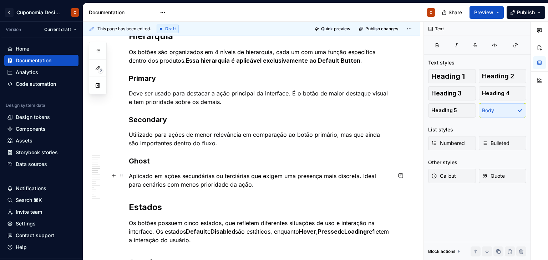
click at [266, 181] on p "Aplicado em ações secundárias ou terciárias que exigem uma presença mais discre…" at bounding box center [260, 180] width 262 height 17
click at [297, 175] on p "Aplicado em ações secundárias ou terciárias que exigem uma presença mais discre…" at bounding box center [260, 180] width 262 height 17
click at [281, 185] on p "Aplicado em ações secundárias ou terciárias que exigem uma presença mais discre…" at bounding box center [260, 180] width 262 height 17
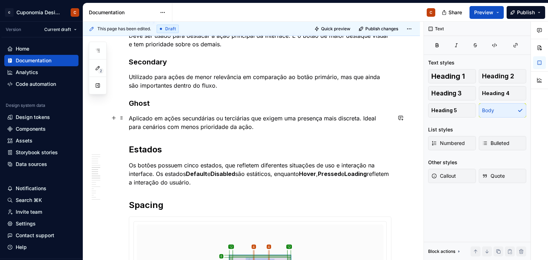
scroll to position [947, 0]
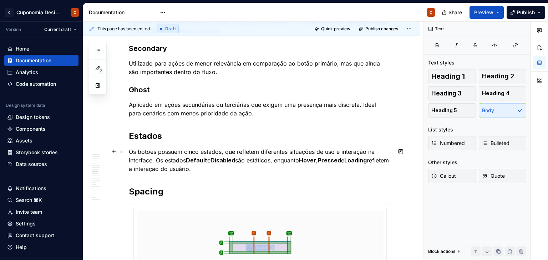
click at [236, 170] on p "Os botões possuem cinco estados, que refletem diferentes situações de uso e int…" at bounding box center [260, 161] width 262 height 26
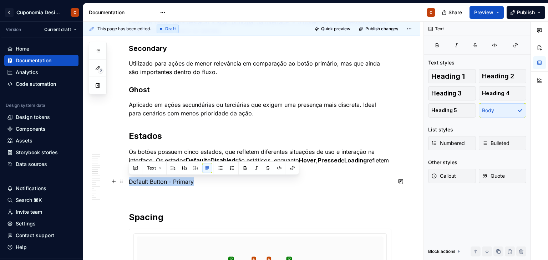
drag, startPoint x: 207, startPoint y: 184, endPoint x: 130, endPoint y: 179, distance: 76.8
click at [130, 179] on p "Default Button - Primary" at bounding box center [260, 182] width 262 height 9
click at [183, 171] on button "button" at bounding box center [184, 168] width 10 height 10
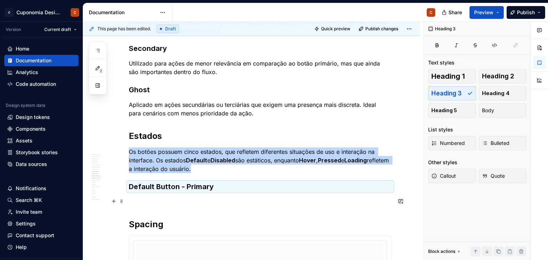
click at [190, 199] on p at bounding box center [260, 202] width 262 height 9
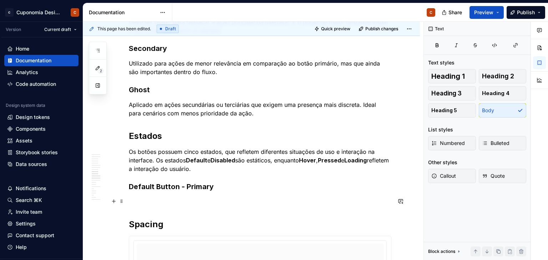
click at [175, 198] on p at bounding box center [260, 202] width 262 height 9
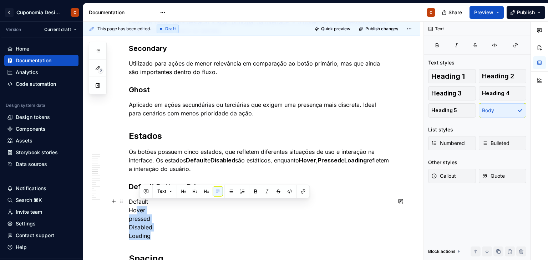
scroll to position [952, 0]
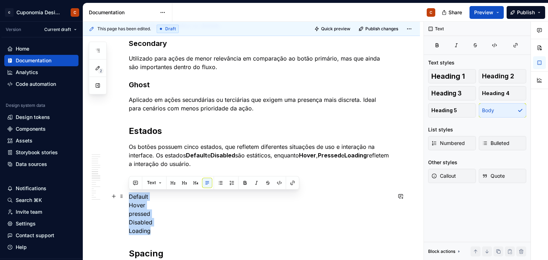
drag, startPoint x: 163, startPoint y: 238, endPoint x: 126, endPoint y: 197, distance: 55.5
click at [234, 182] on button "button" at bounding box center [232, 183] width 10 height 10
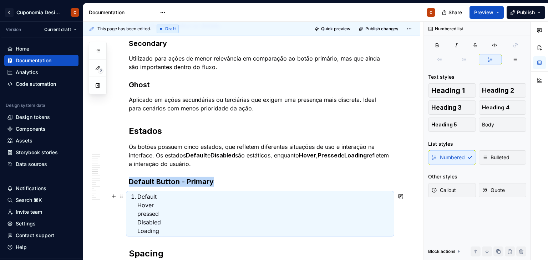
click at [173, 212] on p "Default Hover pressed Disabled Loading" at bounding box center [264, 214] width 254 height 43
click at [145, 203] on p "Default Hover pressed Disabled Loading" at bounding box center [264, 214] width 254 height 43
click at [138, 205] on p "Default Hover pressed Disabled Loading" at bounding box center [264, 214] width 254 height 43
click at [145, 203] on p "Default Hover pressed Disabled Loading" at bounding box center [264, 214] width 254 height 43
click at [156, 204] on p "Default Hover pressed Disabled Loading" at bounding box center [264, 214] width 254 height 43
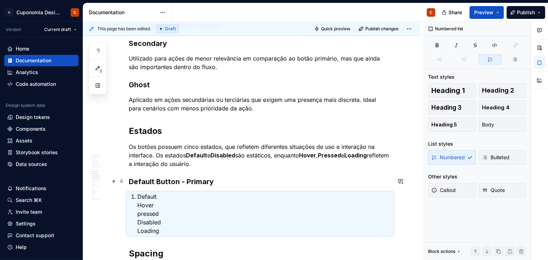
click at [263, 177] on h3 "Default Button - Primary" at bounding box center [260, 182] width 262 height 10
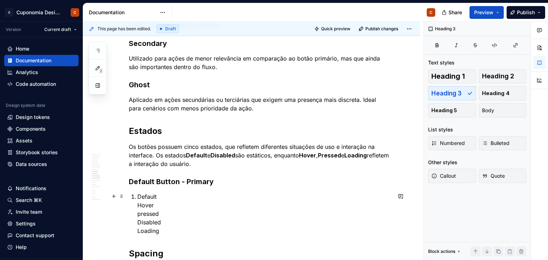
click at [141, 203] on p "Default Hover pressed Disabled Loading" at bounding box center [264, 214] width 254 height 43
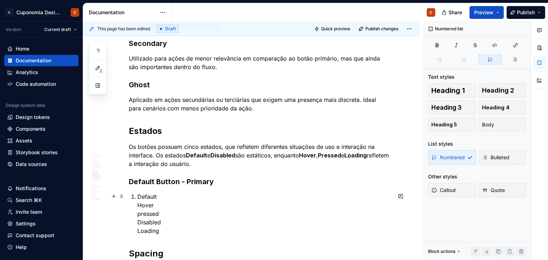
click at [138, 204] on p "Default Hover pressed Disabled Loading" at bounding box center [264, 214] width 254 height 43
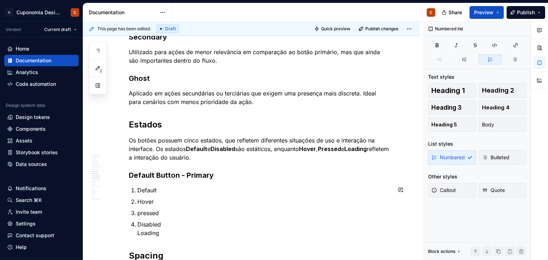
scroll to position [970, 0]
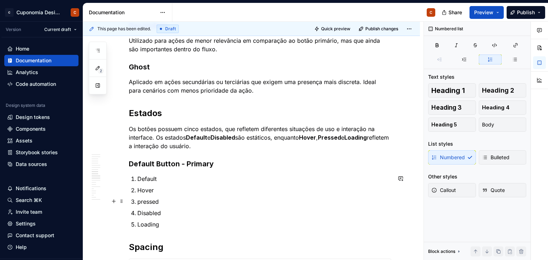
click at [140, 203] on p "pressed" at bounding box center [264, 202] width 254 height 9
click at [182, 225] on p "Loading" at bounding box center [264, 224] width 254 height 9
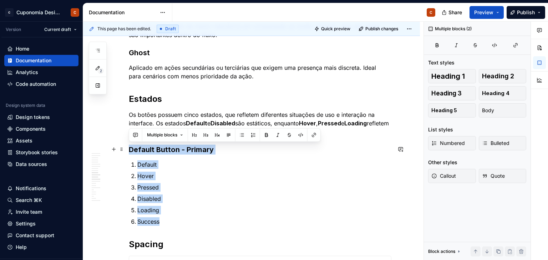
drag, startPoint x: 180, startPoint y: 225, endPoint x: 125, endPoint y: 148, distance: 94.2
copy div "Default Button - Primary Default Hover Pressed Disabled Loading Success"
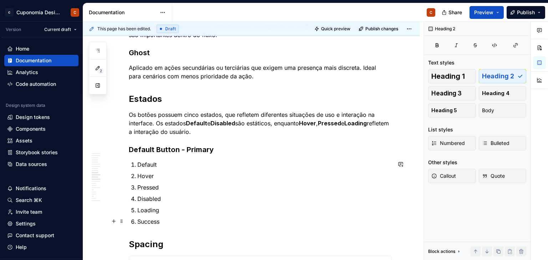
click at [169, 221] on p "Success" at bounding box center [264, 222] width 254 height 9
drag, startPoint x: 317, startPoint y: 254, endPoint x: 312, endPoint y: 252, distance: 5.6
click at [317, 254] on p "Default" at bounding box center [264, 254] width 254 height 9
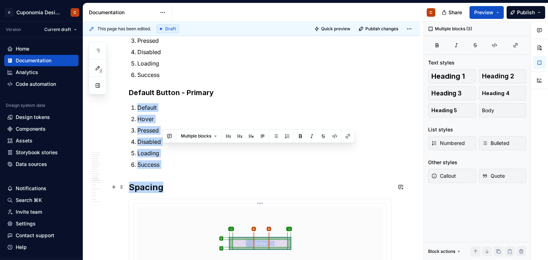
scroll to position [1221, 0]
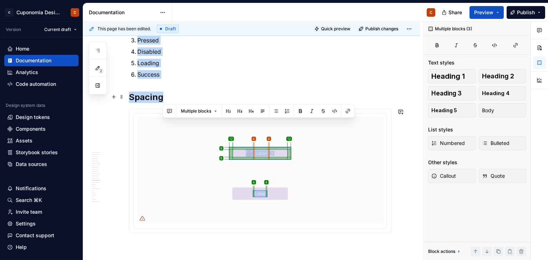
drag, startPoint x: 223, startPoint y: 241, endPoint x: 208, endPoint y: 98, distance: 144.1
click at [215, 76] on p "Success" at bounding box center [264, 74] width 254 height 9
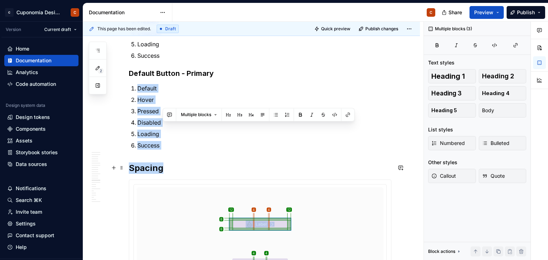
scroll to position [1114, 0]
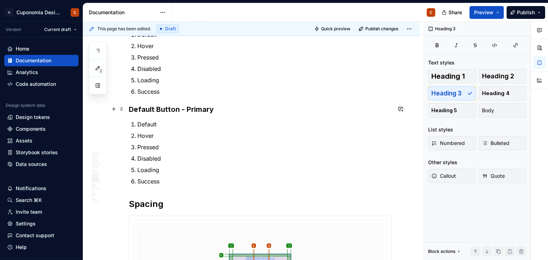
click at [187, 109] on h3 "Default Button - Primary" at bounding box center [260, 109] width 262 height 10
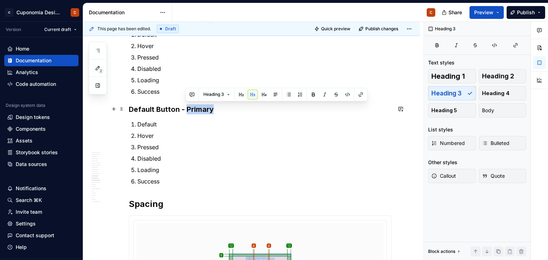
drag, startPoint x: 185, startPoint y: 107, endPoint x: 213, endPoint y: 109, distance: 27.9
click at [213, 109] on h3 "Default Button - Primary" at bounding box center [260, 109] width 262 height 10
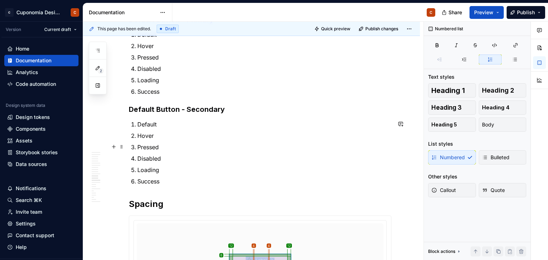
click at [226, 140] on ol "Default Hover Pressed Disabled Loading Success" at bounding box center [264, 153] width 254 height 66
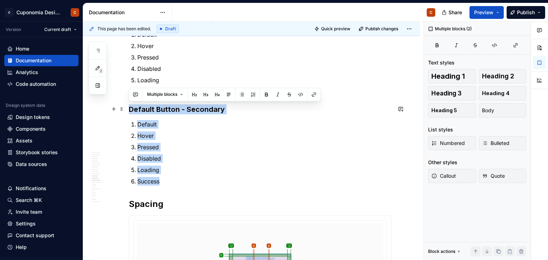
drag, startPoint x: 187, startPoint y: 177, endPoint x: 126, endPoint y: 108, distance: 92.7
copy div "Default Button - Secondary Default Hover Pressed Disabled Loading Success"
click at [172, 181] on p "Success" at bounding box center [264, 181] width 254 height 9
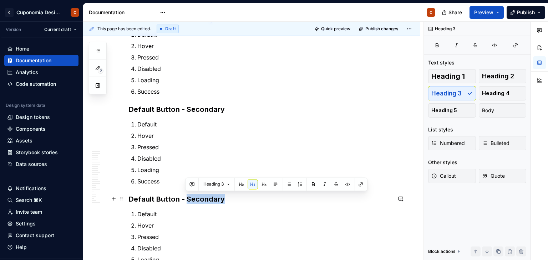
drag, startPoint x: 186, startPoint y: 200, endPoint x: 222, endPoint y: 199, distance: 36.4
click at [222, 199] on h3 "Default Button - Secondary" at bounding box center [260, 199] width 262 height 10
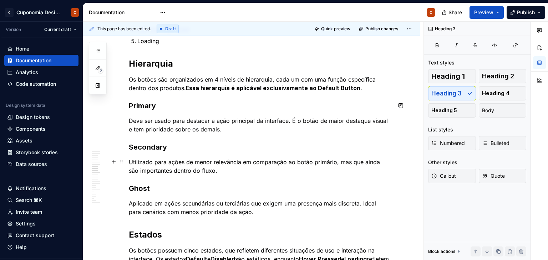
scroll to position [865, 0]
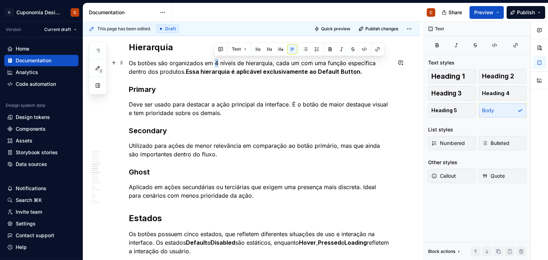
click at [215, 60] on p "Os botões são organizados em 4 níveis de hierarquia, cada um com uma função esp…" at bounding box center [260, 67] width 262 height 17
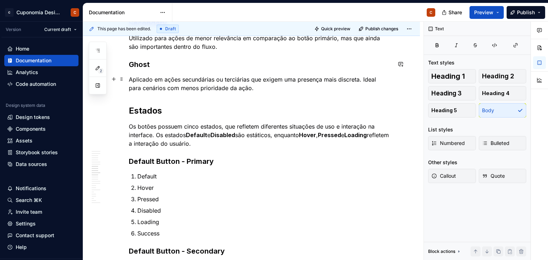
scroll to position [1043, 0]
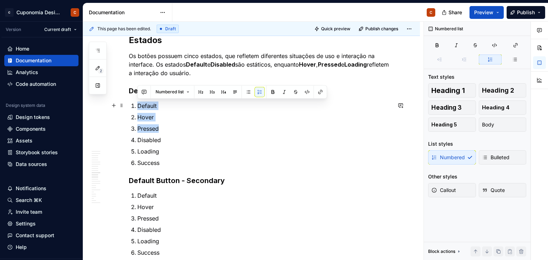
drag, startPoint x: 176, startPoint y: 129, endPoint x: 135, endPoint y: 106, distance: 46.8
click at [137, 106] on ol "Default Hover Pressed Disabled Loading Success" at bounding box center [264, 135] width 254 height 66
copy ol "Default Hover Pressed"
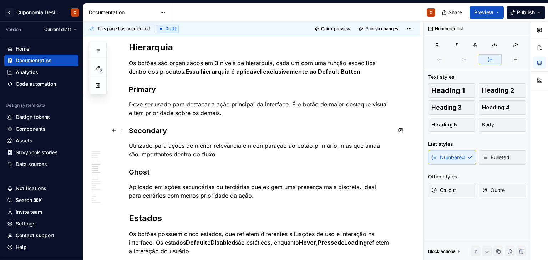
scroll to position [829, 0]
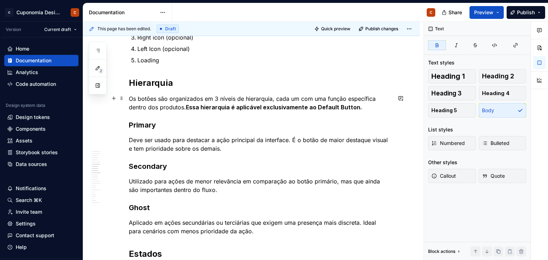
click at [361, 103] on p "Os botões são organizados em 3 níveis de hierarquia, cada um com uma função esp…" at bounding box center [260, 102] width 262 height 17
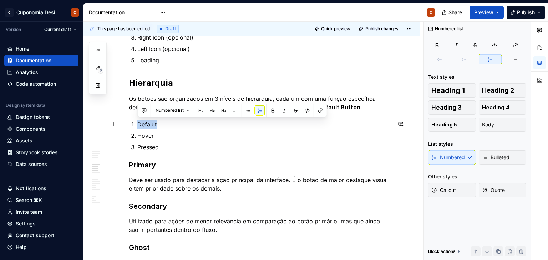
drag, startPoint x: 197, startPoint y: 124, endPoint x: 138, endPoint y: 123, distance: 59.6
click at [138, 123] on p "Default" at bounding box center [264, 124] width 254 height 9
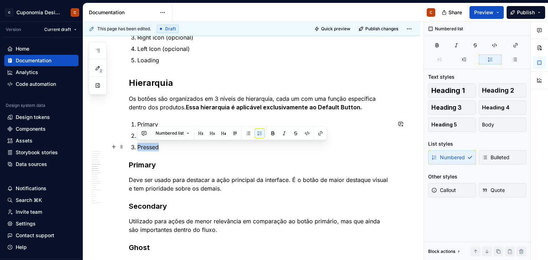
drag, startPoint x: 164, startPoint y: 144, endPoint x: 137, endPoint y: 142, distance: 27.6
click at [137, 143] on p "Pressed" at bounding box center [264, 147] width 254 height 9
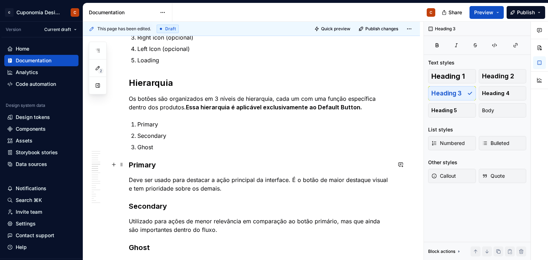
click at [166, 160] on h3 "Primary" at bounding box center [260, 165] width 262 height 10
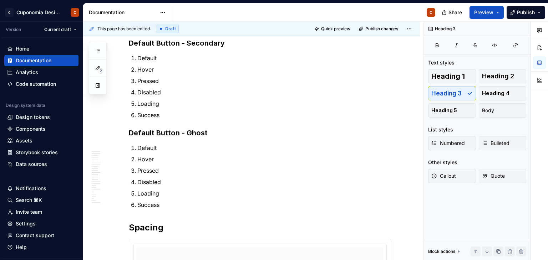
scroll to position [1221, 0]
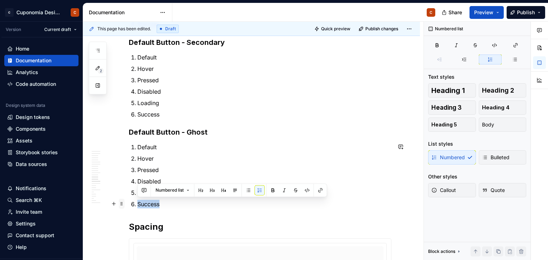
drag, startPoint x: 167, startPoint y: 204, endPoint x: 124, endPoint y: 204, distance: 42.8
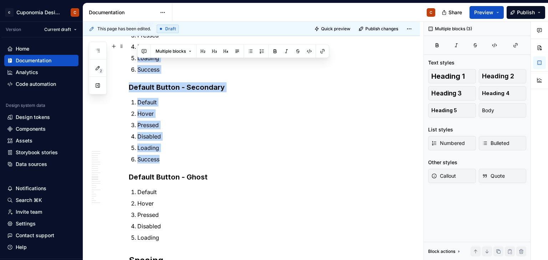
scroll to position [1158, 0]
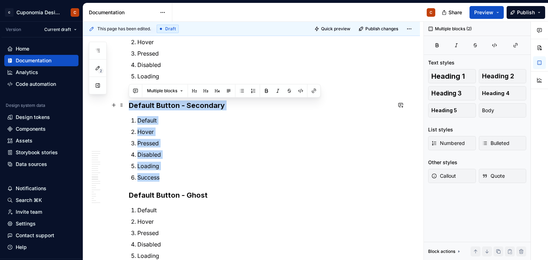
drag, startPoint x: 168, startPoint y: 113, endPoint x: 130, endPoint y: 104, distance: 38.8
copy div "Default Button - Secondary Default Hover Pressed Disabled Loading Success"
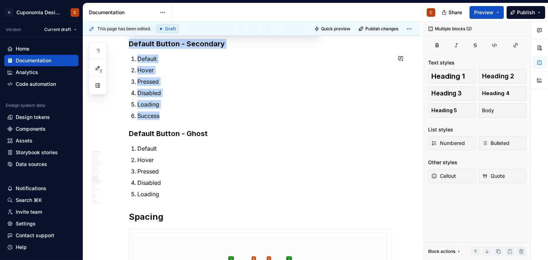
scroll to position [1301, 0]
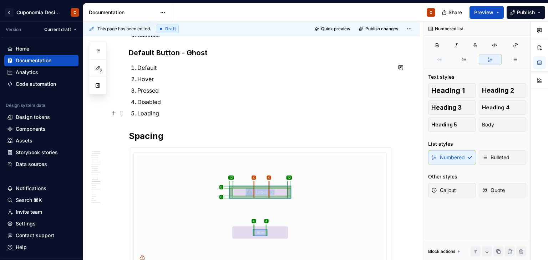
click at [167, 112] on p "Loading" at bounding box center [264, 113] width 254 height 9
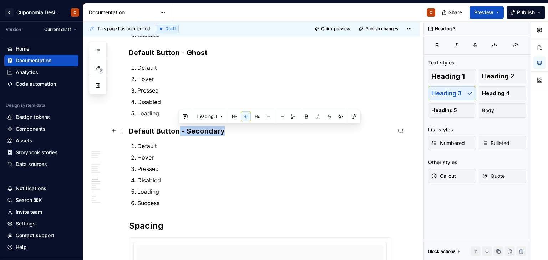
drag, startPoint x: 228, startPoint y: 134, endPoint x: 179, endPoint y: 131, distance: 49.3
click at [179, 131] on h3 "Default Button - Secondary" at bounding box center [260, 131] width 262 height 10
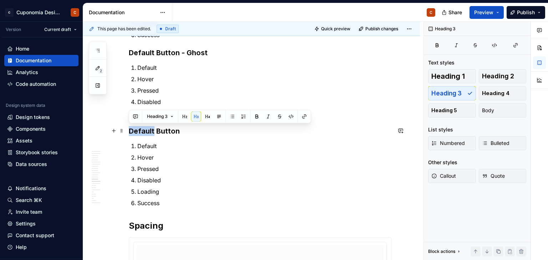
drag, startPoint x: 153, startPoint y: 131, endPoint x: 129, endPoint y: 125, distance: 24.2
click at [129, 126] on h3 "Default Button" at bounding box center [260, 131] width 262 height 10
drag, startPoint x: 191, startPoint y: 130, endPoint x: 129, endPoint y: 129, distance: 61.7
click at [129, 129] on h3 "Cashback Button" at bounding box center [260, 131] width 262 height 10
copy h3 "Cashback Button"
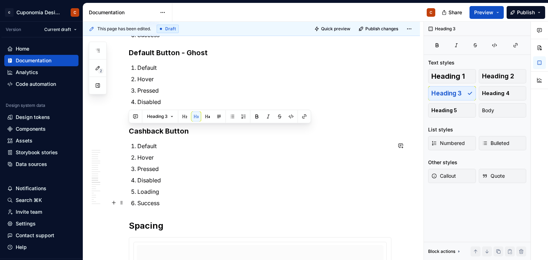
click at [165, 199] on p "Success" at bounding box center [264, 203] width 254 height 9
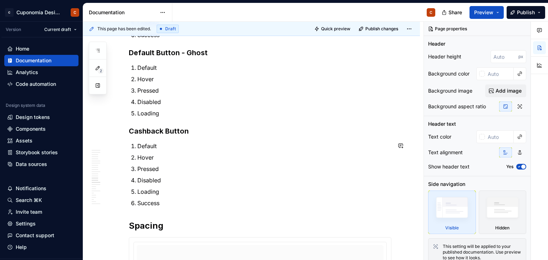
click at [172, 201] on p "Success" at bounding box center [264, 203] width 254 height 9
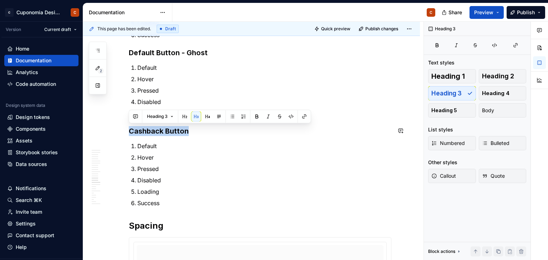
drag, startPoint x: 190, startPoint y: 133, endPoint x: 129, endPoint y: 127, distance: 60.9
click at [129, 127] on h3 "Cashback Button" at bounding box center [260, 131] width 262 height 10
copy h3 "Cashback Button"
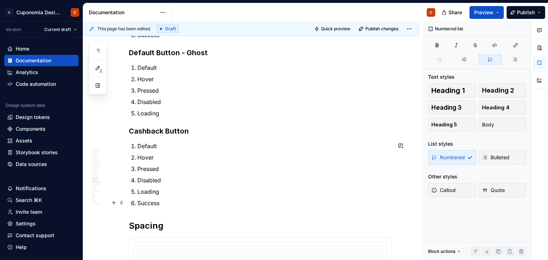
click at [175, 200] on p "Success" at bounding box center [264, 203] width 254 height 9
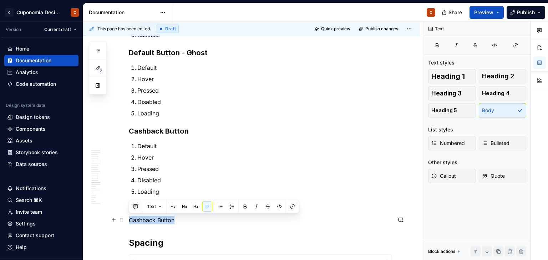
drag, startPoint x: 179, startPoint y: 223, endPoint x: 129, endPoint y: 221, distance: 49.6
click at [129, 221] on p "Cashback Button" at bounding box center [260, 220] width 262 height 9
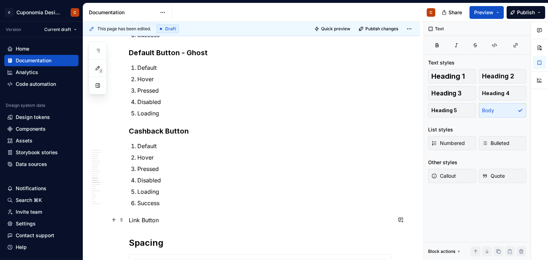
click at [158, 222] on p "Link Button" at bounding box center [260, 220] width 262 height 9
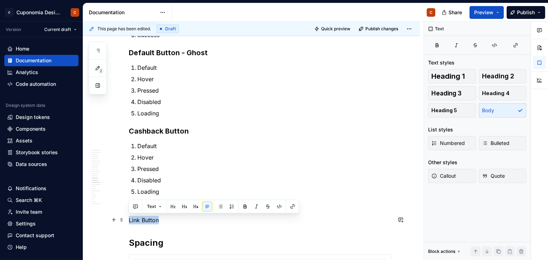
drag, startPoint x: 129, startPoint y: 219, endPoint x: 161, endPoint y: 221, distance: 31.8
click at [161, 221] on p "Link Button" at bounding box center [260, 220] width 262 height 9
click at [184, 207] on button "button" at bounding box center [184, 207] width 10 height 10
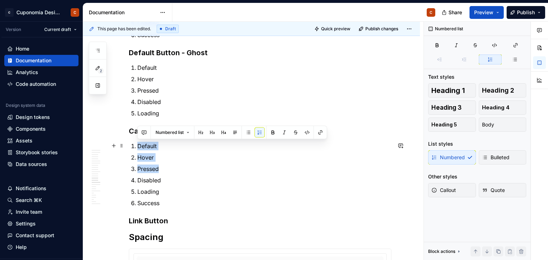
drag, startPoint x: 162, startPoint y: 171, endPoint x: 132, endPoint y: 146, distance: 39.5
click at [137, 146] on ol "Default Hover Pressed Disabled Loading Success" at bounding box center [264, 175] width 254 height 66
copy ol "Default Hover Pressed"
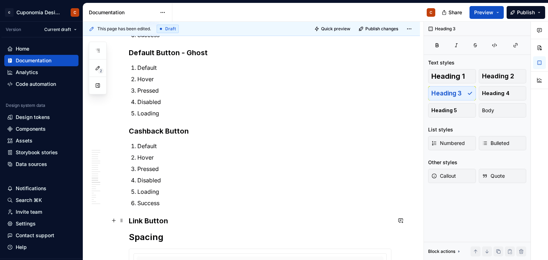
click at [172, 222] on h3 "Link Button" at bounding box center [260, 221] width 262 height 10
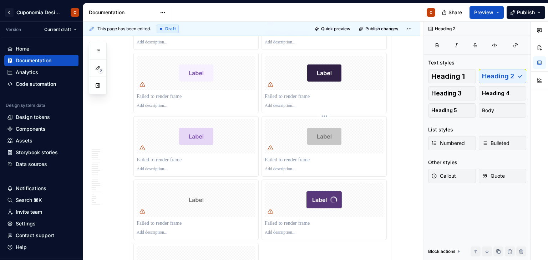
scroll to position [3254, 0]
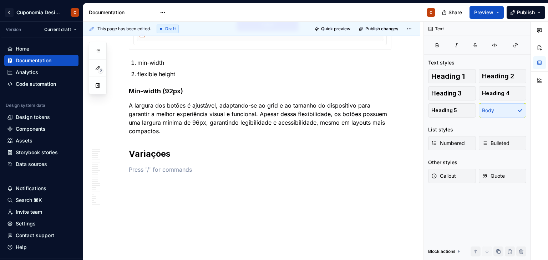
scroll to position [2451, 0]
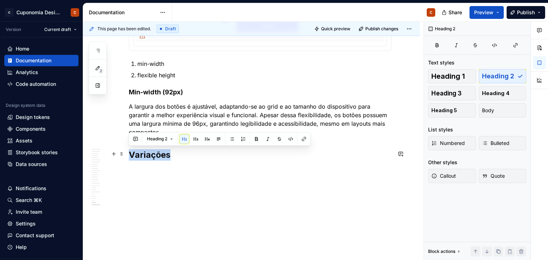
drag, startPoint x: 177, startPoint y: 154, endPoint x: 128, endPoint y: 152, distance: 48.9
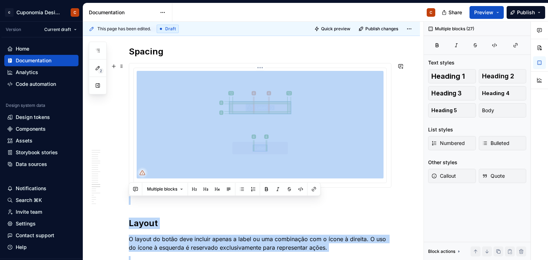
scroll to position [1495, 0]
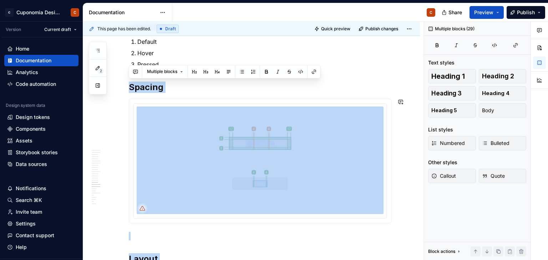
drag, startPoint x: 175, startPoint y: 159, endPoint x: 131, endPoint y: 75, distance: 95.1
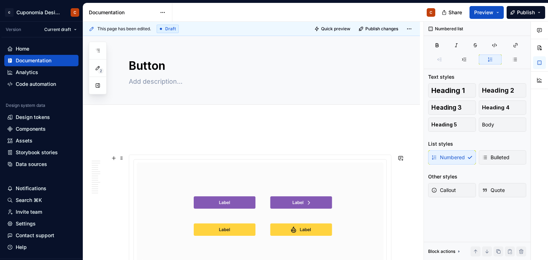
scroll to position [0, 0]
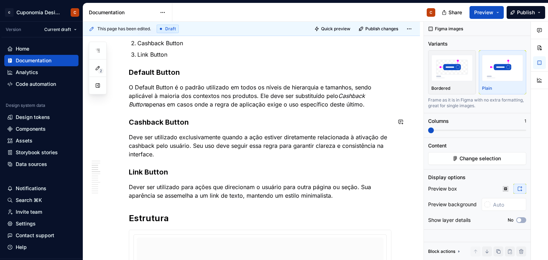
scroll to position [466, 0]
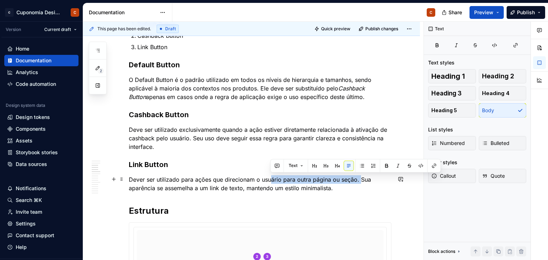
drag, startPoint x: 270, startPoint y: 178, endPoint x: 360, endPoint y: 179, distance: 90.2
click at [360, 179] on p "Dever ser utilizado para ações que direcionam o usuário para outra página ou se…" at bounding box center [260, 183] width 262 height 17
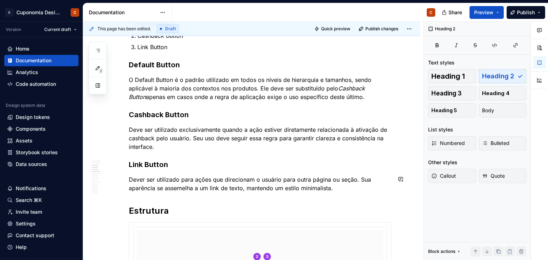
click at [265, 188] on p "Dever ser utilizado para ações que direcionam o usuário para outra página ou se…" at bounding box center [260, 183] width 262 height 17
click at [314, 184] on p "Dever ser utilizado para ações que direcionam o usuário para outra página ou se…" at bounding box center [260, 183] width 262 height 17
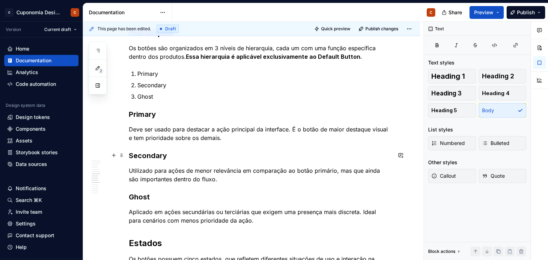
scroll to position [859, 0]
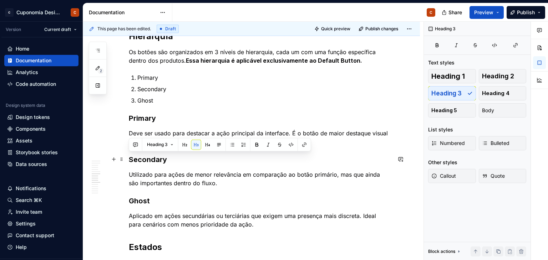
drag, startPoint x: 150, startPoint y: 162, endPoint x: 304, endPoint y: 111, distance: 162.1
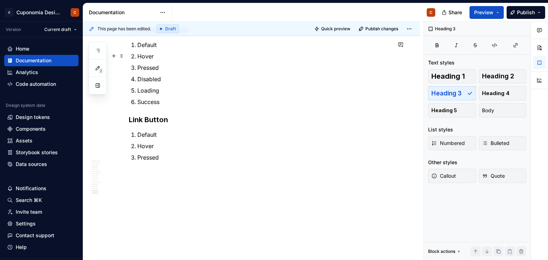
scroll to position [1389, 0]
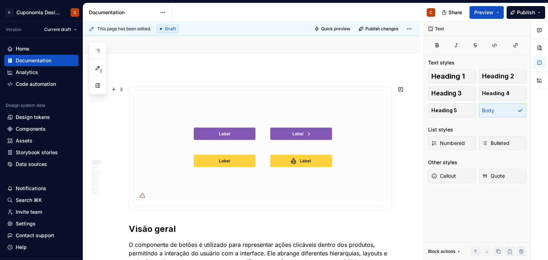
scroll to position [178, 0]
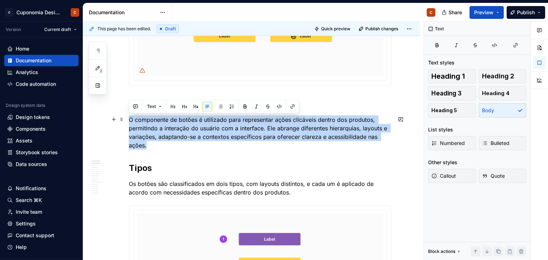
drag, startPoint x: 167, startPoint y: 149, endPoint x: 126, endPoint y: 119, distance: 50.4
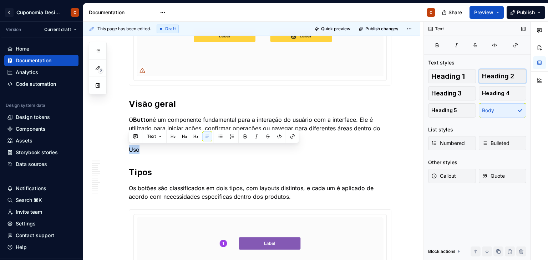
click at [494, 79] on span "Heading 2" at bounding box center [498, 76] width 32 height 7
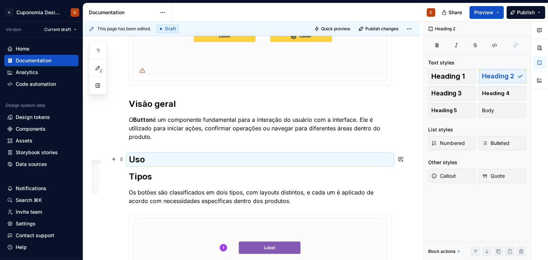
click at [169, 158] on h2 "Uso" at bounding box center [260, 159] width 262 height 11
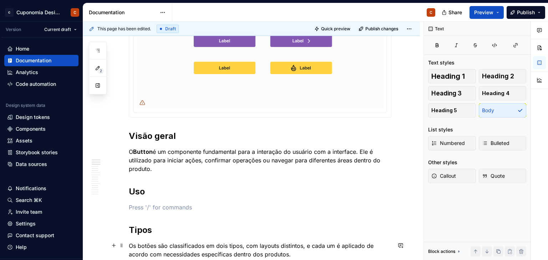
scroll to position [143, 0]
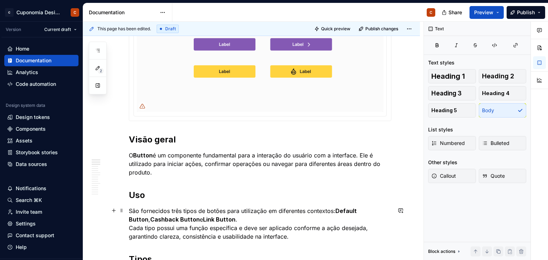
click at [329, 210] on p "São fornecidos três tipos de botões para utilização em diferentes contextos: De…" at bounding box center [260, 224] width 262 height 34
click at [255, 217] on p "São fornecidos três tipos de botões para utilização em diferentes contextos: De…" at bounding box center [260, 224] width 262 height 34
click at [220, 194] on h2 "Uso" at bounding box center [260, 195] width 262 height 11
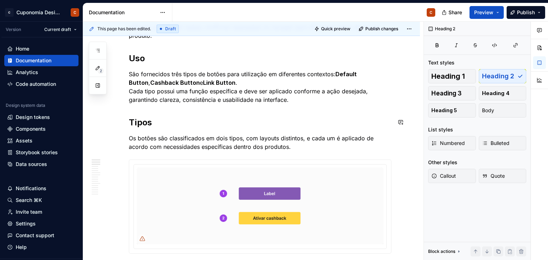
scroll to position [285, 0]
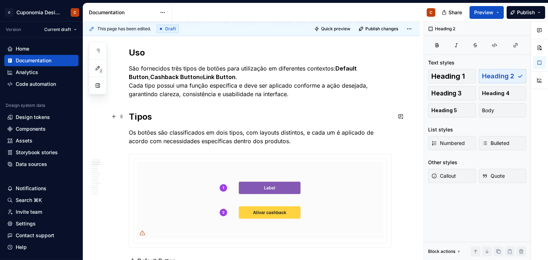
click at [147, 111] on h2 "Tipos" at bounding box center [260, 116] width 262 height 11
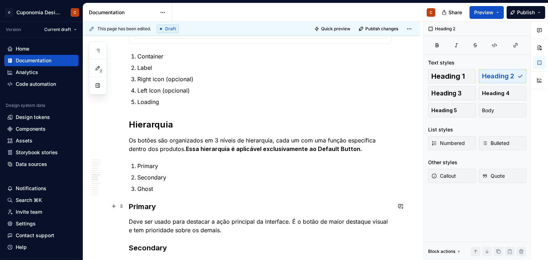
scroll to position [820, 0]
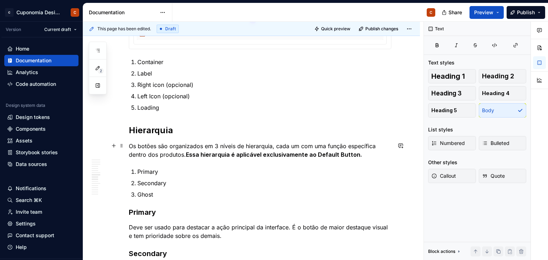
click at [133, 146] on p "Os botões são organizados em 3 níveis de hierarquia, cada um com uma função esp…" at bounding box center [260, 150] width 262 height 17
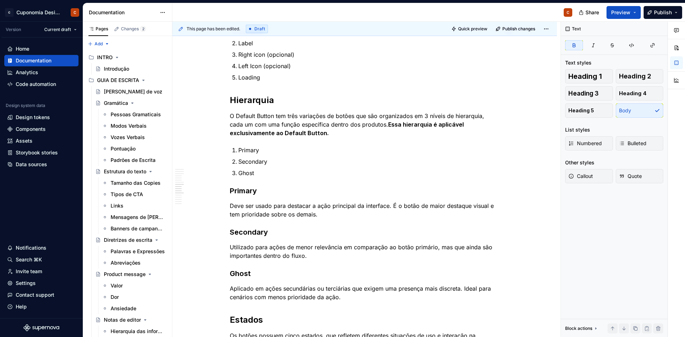
scroll to position [856, 0]
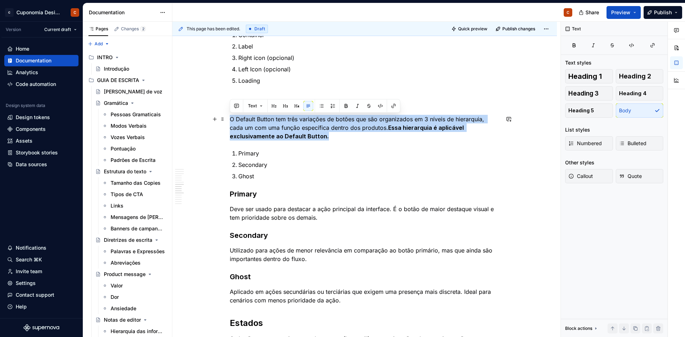
drag, startPoint x: 291, startPoint y: 138, endPoint x: 230, endPoint y: 122, distance: 62.8
click at [230, 122] on p "O Default Button tem três variações de botões que são organizados em 3 níveis d…" at bounding box center [365, 128] width 270 height 26
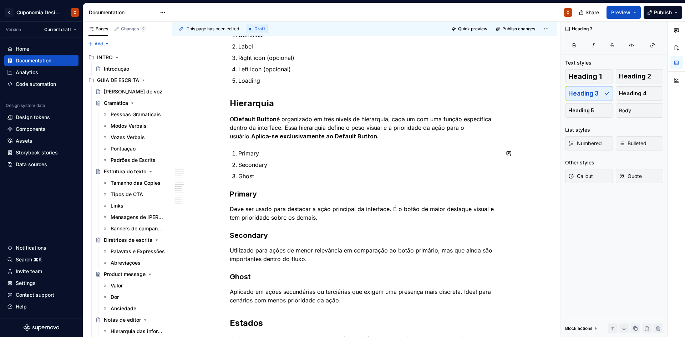
click at [337, 182] on div "Visão geral O Button é um componente fundamental para a interação do usuário co…" at bounding box center [365, 32] width 270 height 1498
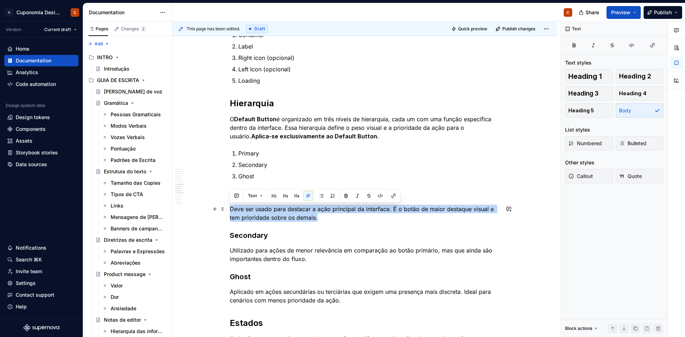
drag, startPoint x: 321, startPoint y: 219, endPoint x: 230, endPoint y: 209, distance: 90.8
click at [230, 209] on p "Deve ser usado para destacar a ação principal da interface. É o botão de maior …" at bounding box center [365, 213] width 270 height 17
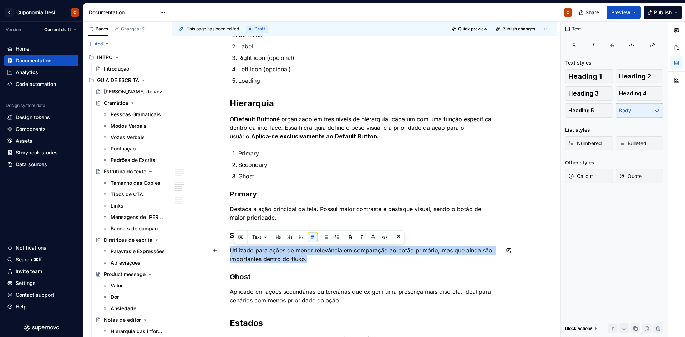
drag, startPoint x: 321, startPoint y: 257, endPoint x: 230, endPoint y: 251, distance: 91.1
click at [230, 251] on p "Utilizado para ações de menor relevância em comparação ao botão primário, mas q…" at bounding box center [365, 254] width 270 height 17
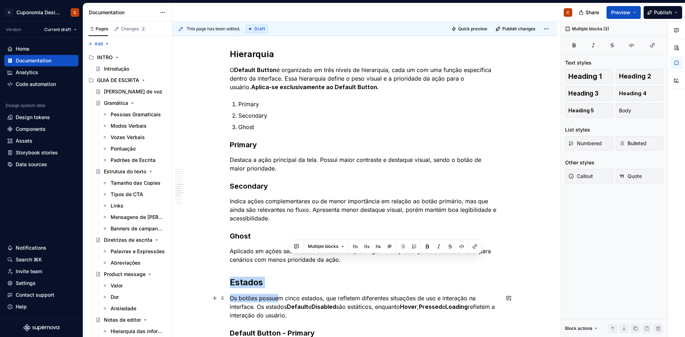
scroll to position [905, 0]
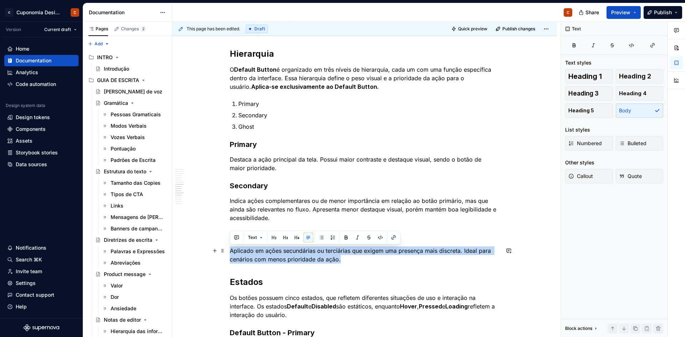
drag, startPoint x: 356, startPoint y: 311, endPoint x: 227, endPoint y: 251, distance: 142.3
click at [227, 251] on div "Visão geral O Button é um componente fundamental para a interação do usuário co…" at bounding box center [364, 33] width 384 height 1633
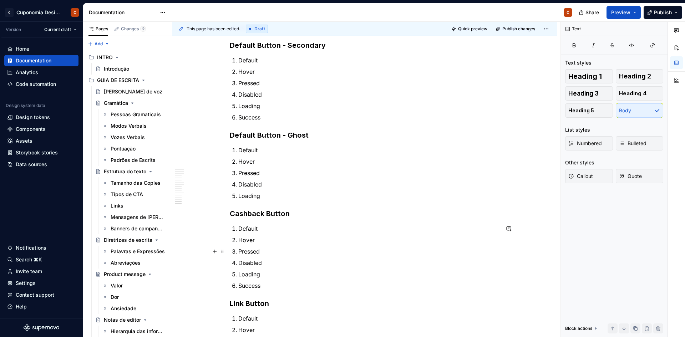
scroll to position [1417, 0]
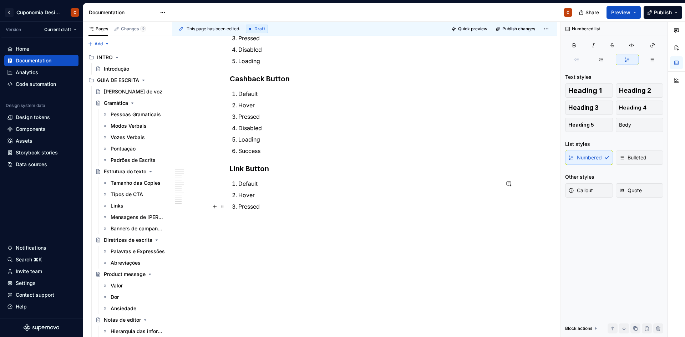
click at [319, 205] on p "Pressed" at bounding box center [368, 206] width 261 height 9
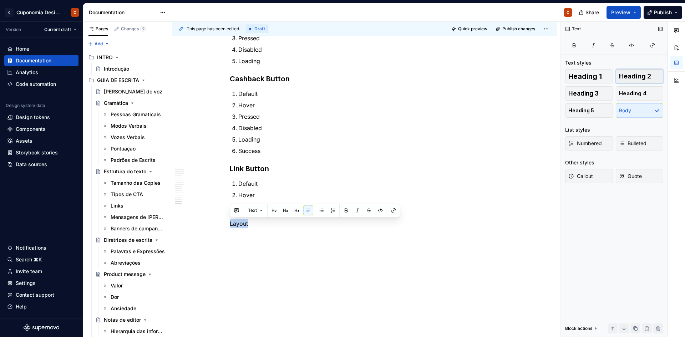
click at [547, 77] on span "Heading 2" at bounding box center [635, 76] width 32 height 7
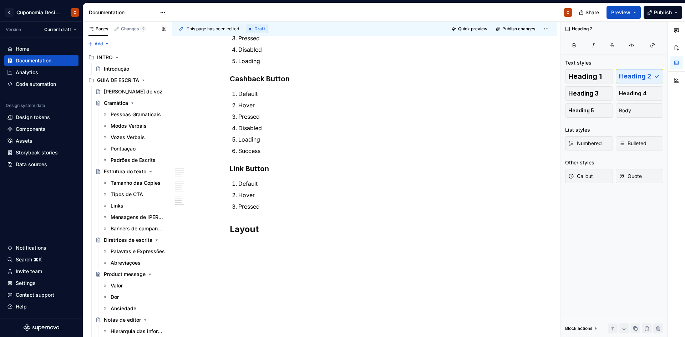
type textarea "*"
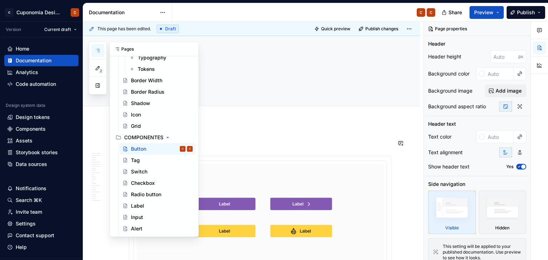
scroll to position [428, 0]
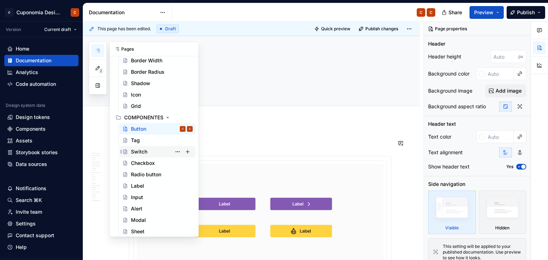
click at [143, 152] on div "Switch" at bounding box center [139, 151] width 16 height 7
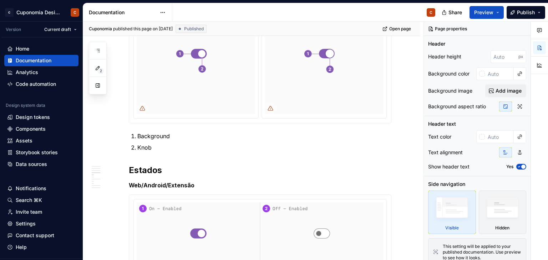
scroll to position [357, 0]
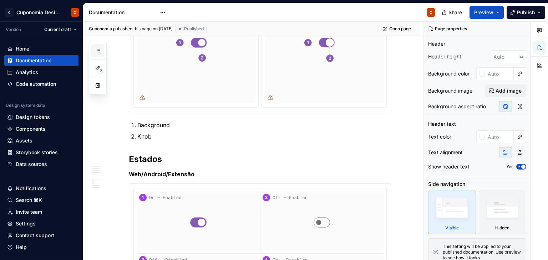
click at [99, 49] on icon "button" at bounding box center [98, 51] width 6 height 6
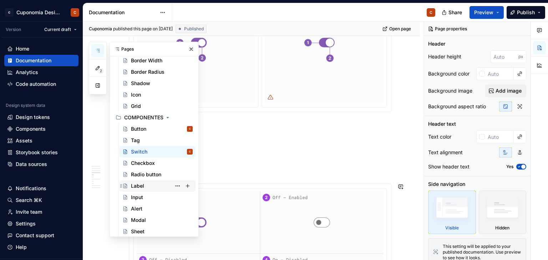
click at [149, 183] on div "Label" at bounding box center [162, 186] width 62 height 10
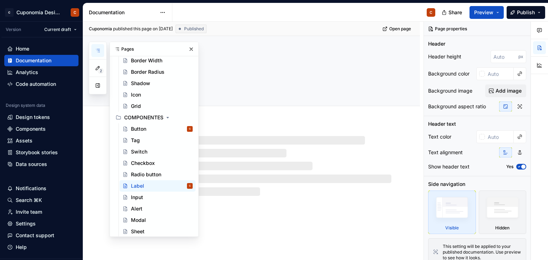
click at [322, 123] on div at bounding box center [251, 159] width 337 height 74
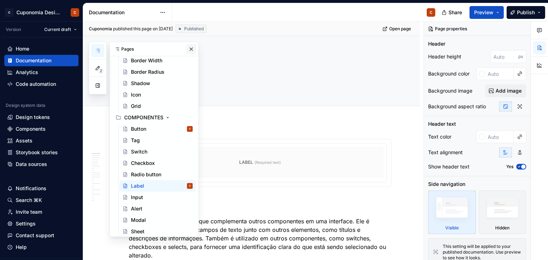
click at [188, 51] on button "button" at bounding box center [191, 49] width 10 height 10
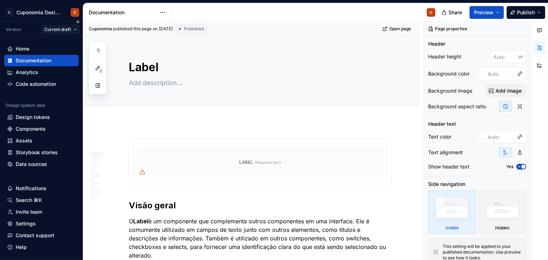
click at [75, 25] on html "C Cuponomia Design System C Version Current draft Home Documentation Analytics …" at bounding box center [274, 130] width 548 height 260
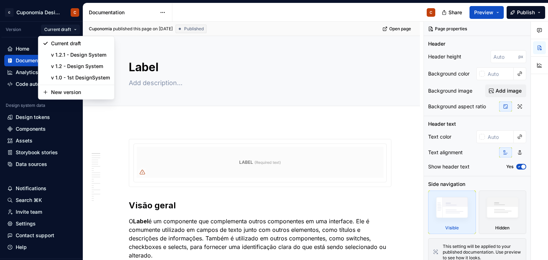
click at [73, 21] on html "C Cuponomia Design System C Version Current draft Home Documentation Analytics …" at bounding box center [274, 130] width 548 height 260
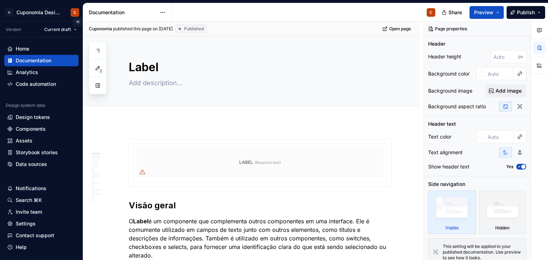
click at [73, 21] on button "Collapse sidebar" at bounding box center [78, 22] width 10 height 10
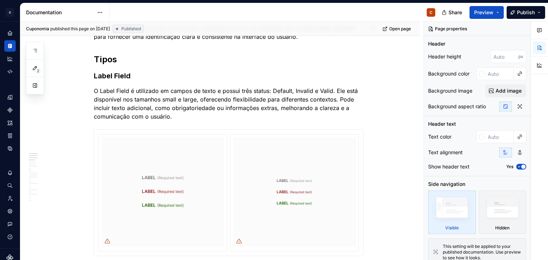
scroll to position [285, 0]
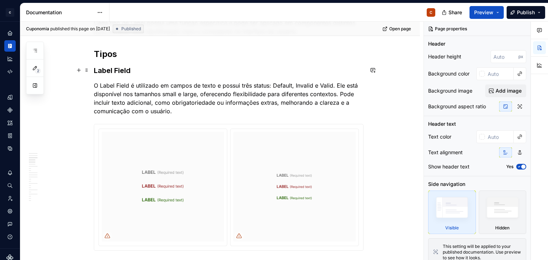
click at [119, 74] on h3 "Label Field" at bounding box center [229, 71] width 270 height 10
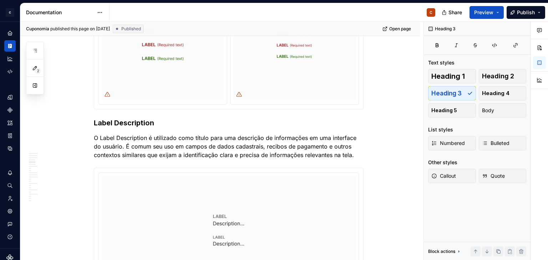
scroll to position [428, 0]
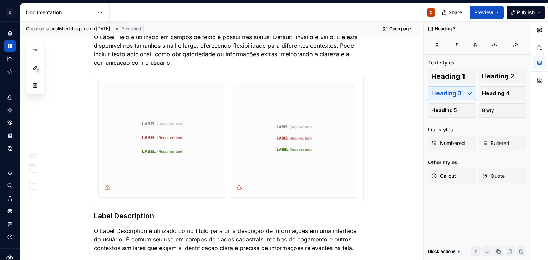
scroll to position [321, 0]
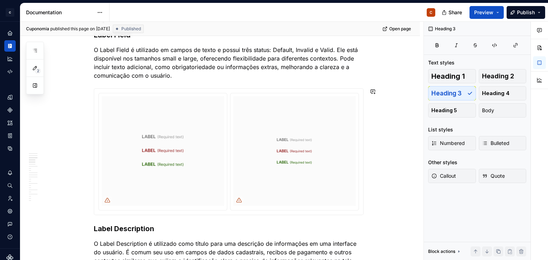
type textarea "*"
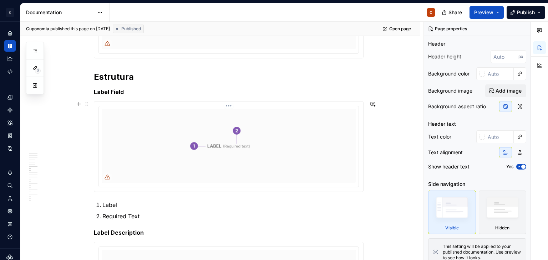
scroll to position [856, 0]
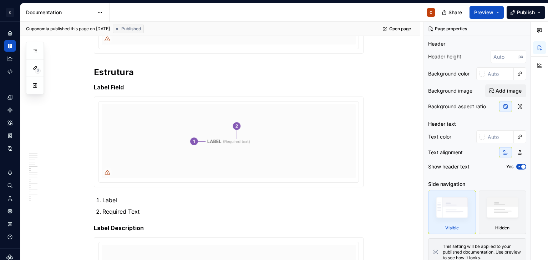
type textarea "*"
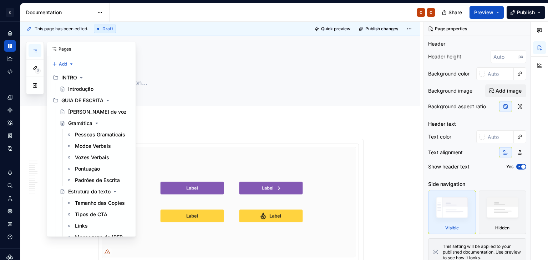
click at [39, 52] on button "button" at bounding box center [35, 50] width 13 height 13
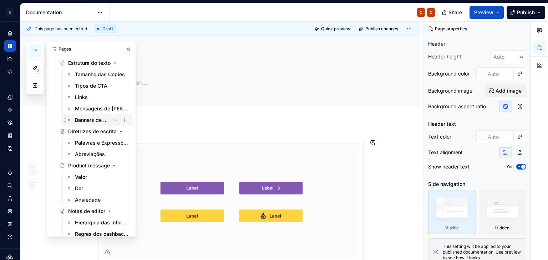
scroll to position [143, 0]
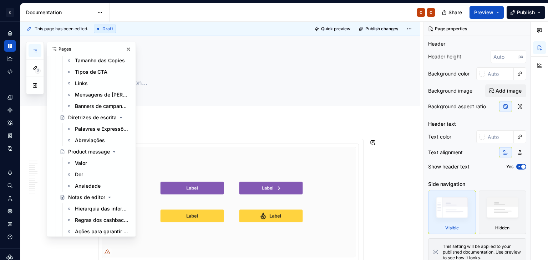
type textarea "*"
